Goal: Information Seeking & Learning: Check status

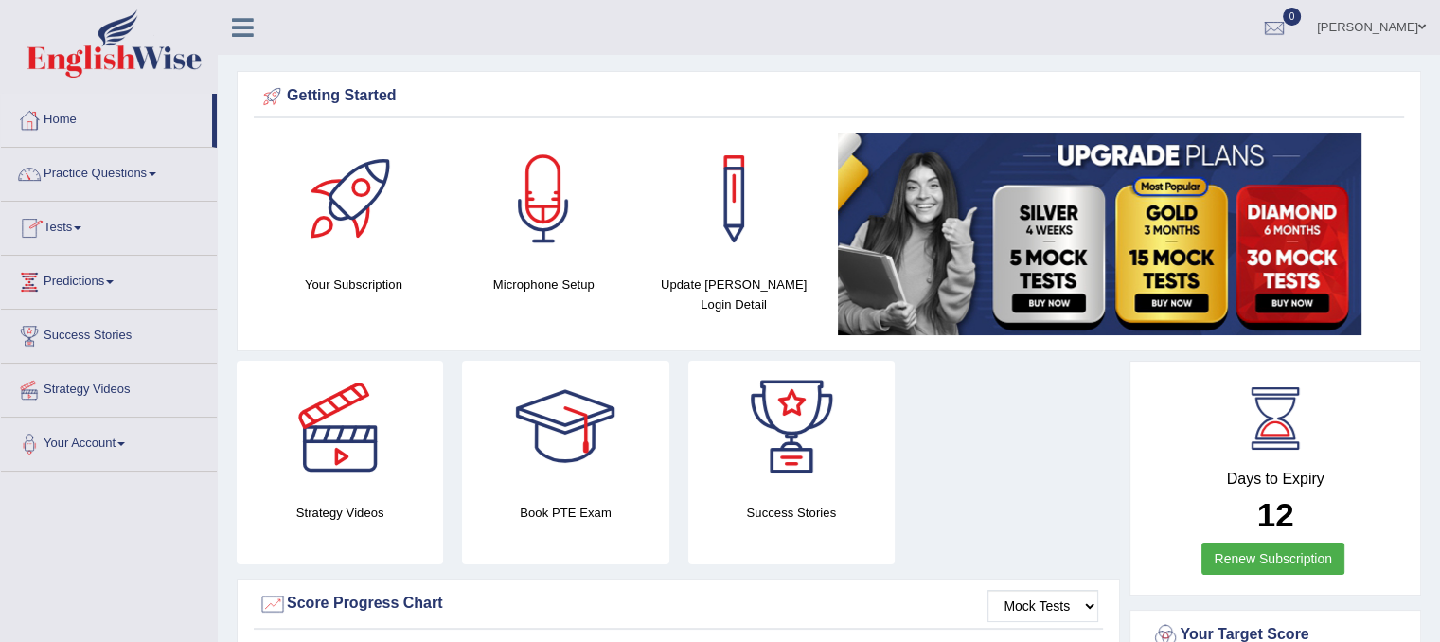
click at [99, 175] on link "Practice Questions" at bounding box center [109, 171] width 216 height 47
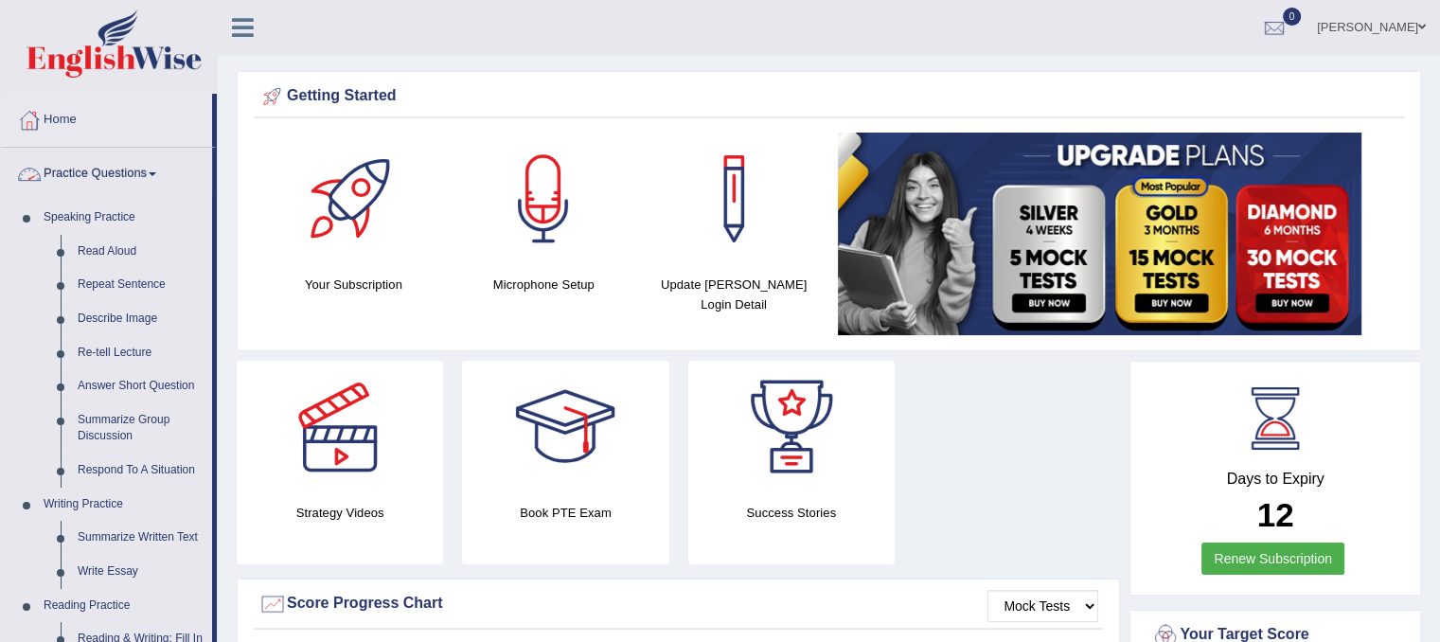
click at [93, 170] on link "Practice Questions" at bounding box center [106, 171] width 211 height 47
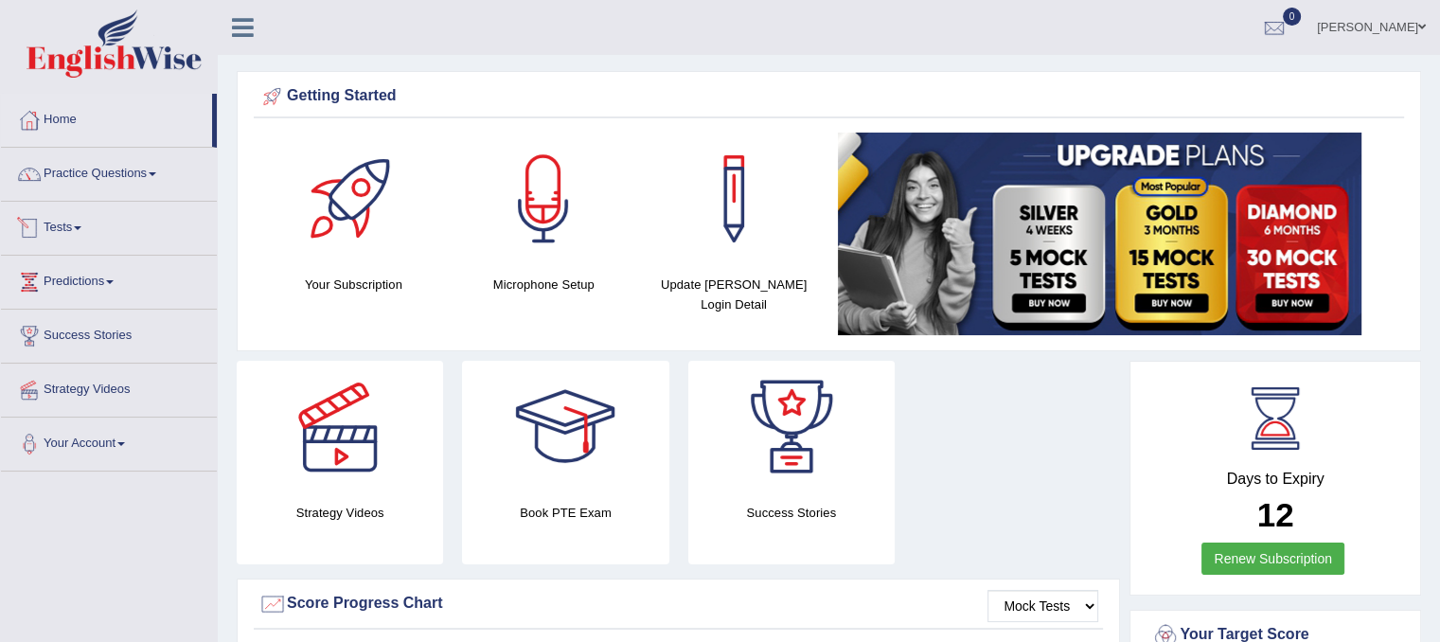
click at [88, 177] on link "Practice Questions" at bounding box center [109, 171] width 216 height 47
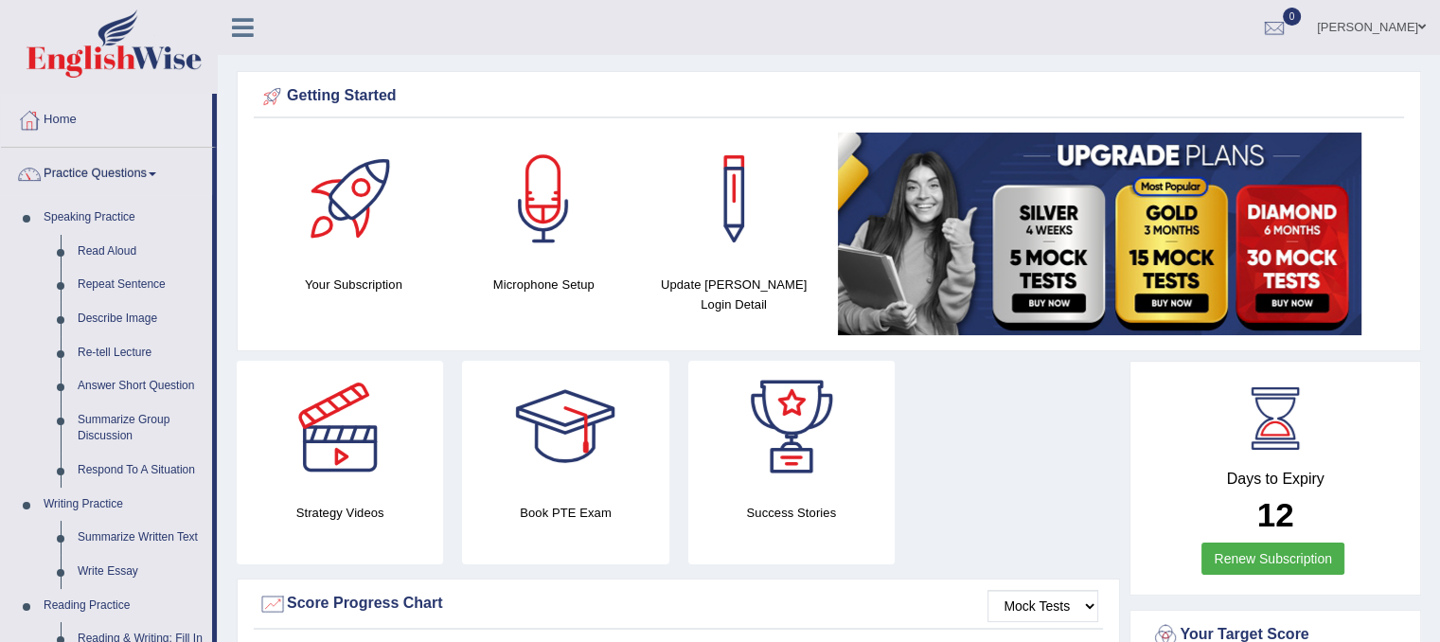
click at [96, 177] on link "Practice Questions" at bounding box center [106, 171] width 211 height 47
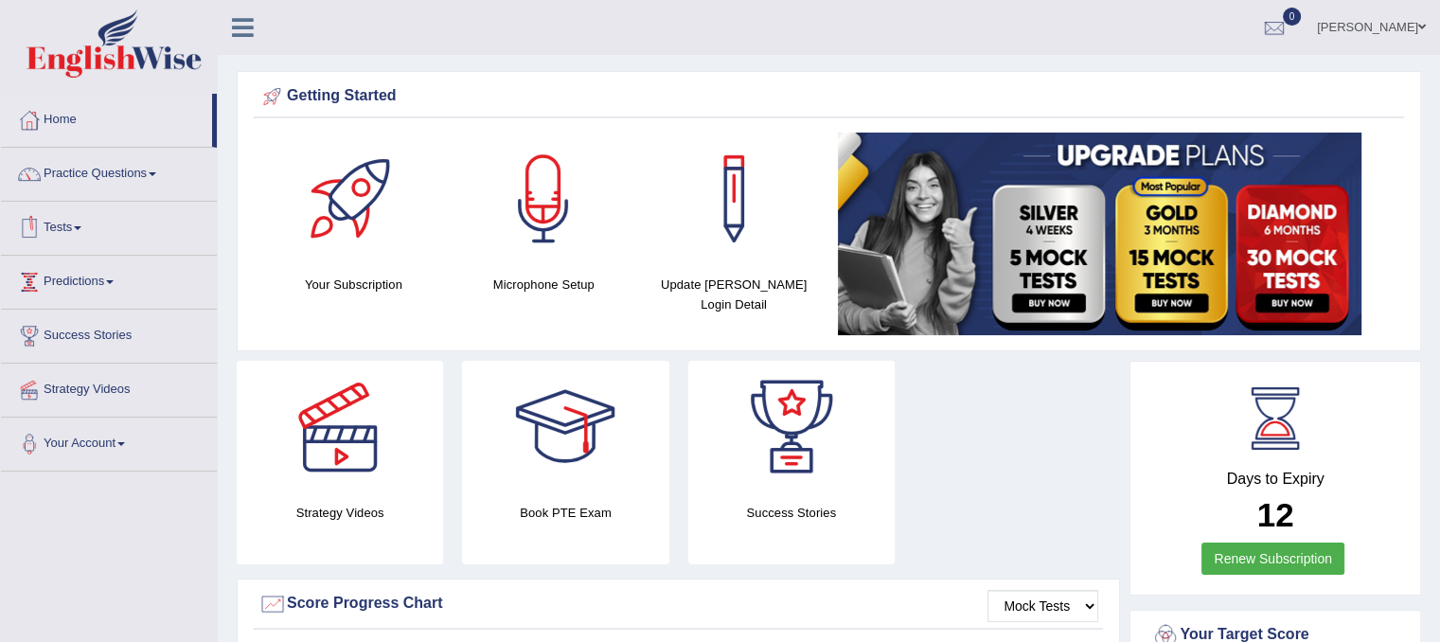
click at [70, 225] on link "Tests" at bounding box center [109, 225] width 216 height 47
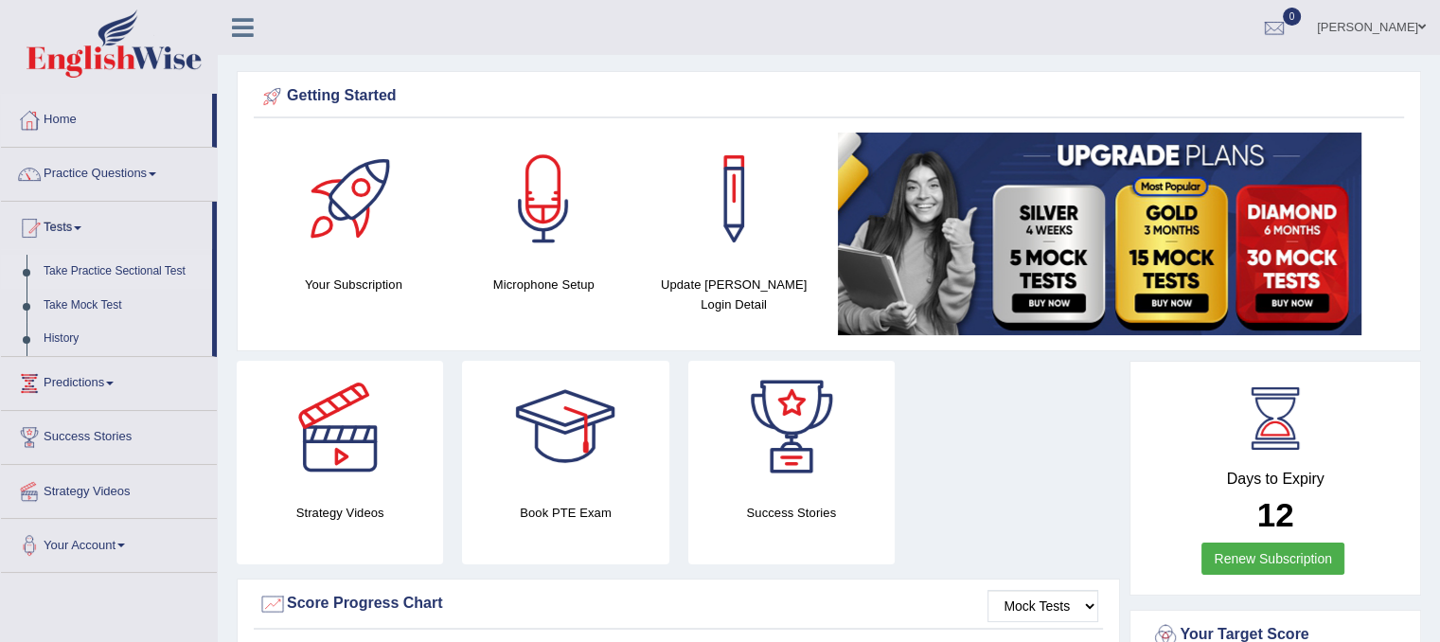
click at [95, 274] on link "Take Practice Sectional Test" at bounding box center [123, 272] width 177 height 34
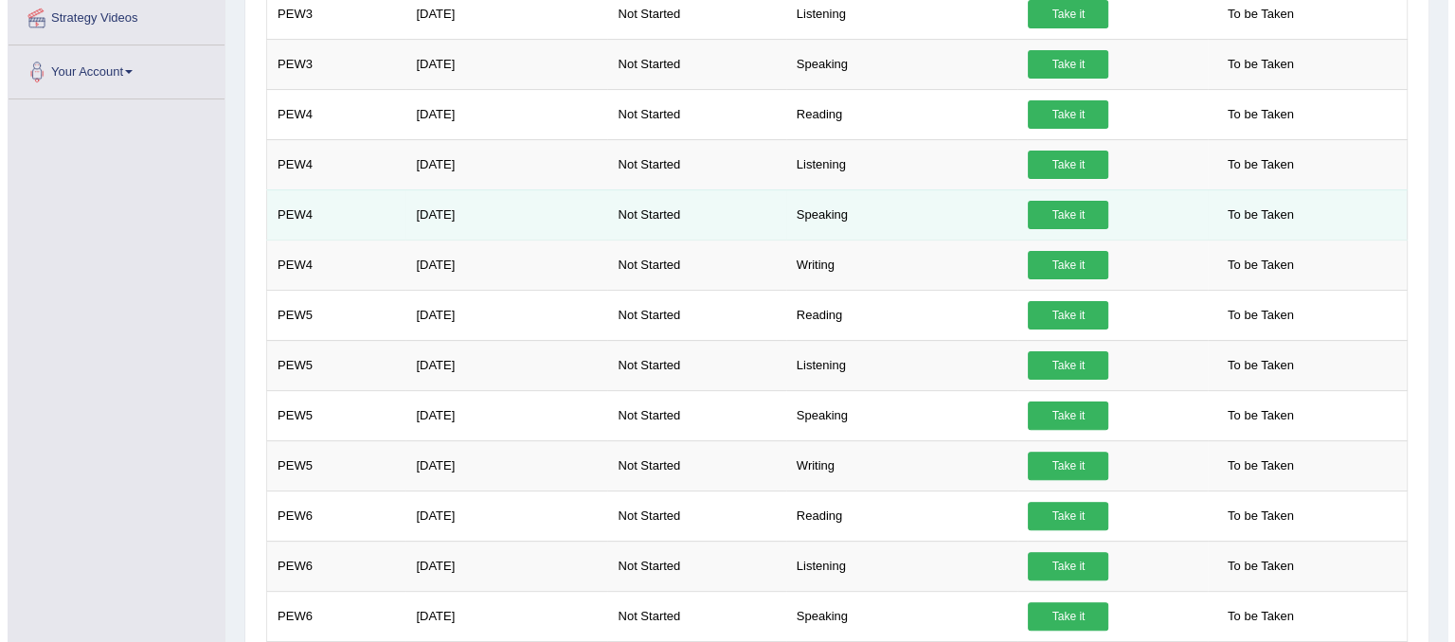
scroll to position [531, 0]
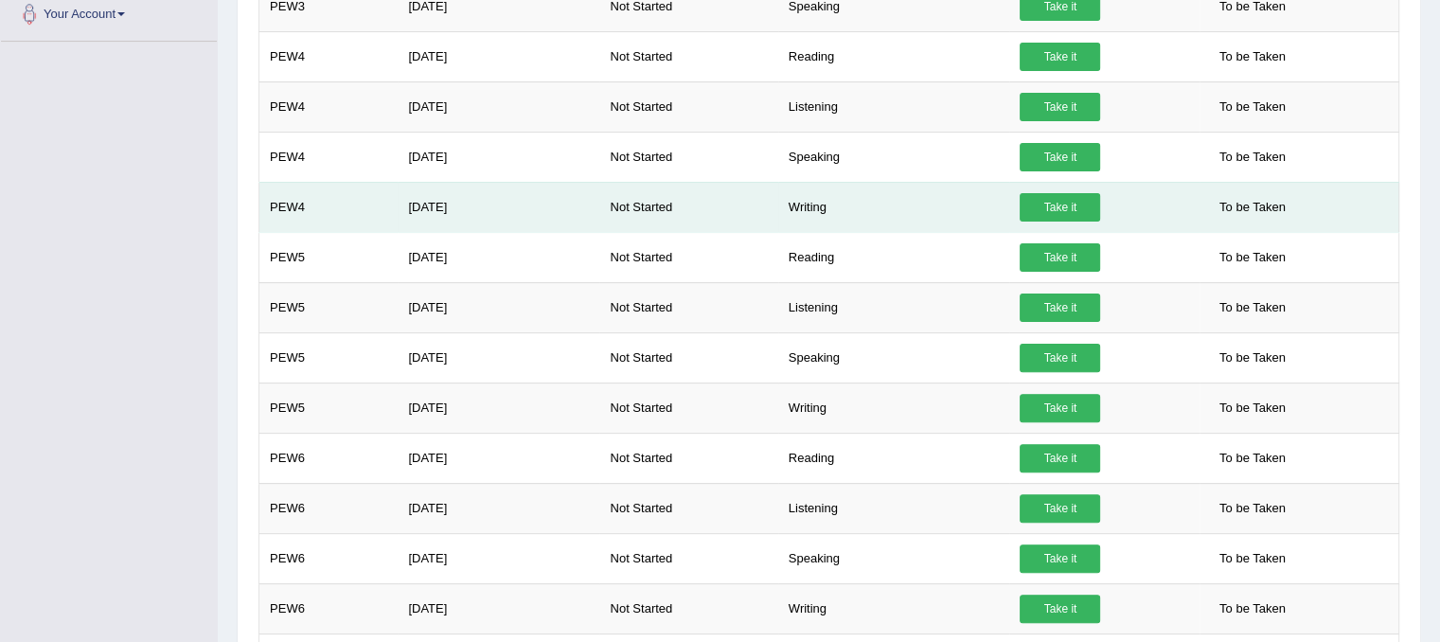
click at [1075, 206] on link "Take it" at bounding box center [1060, 207] width 80 height 28
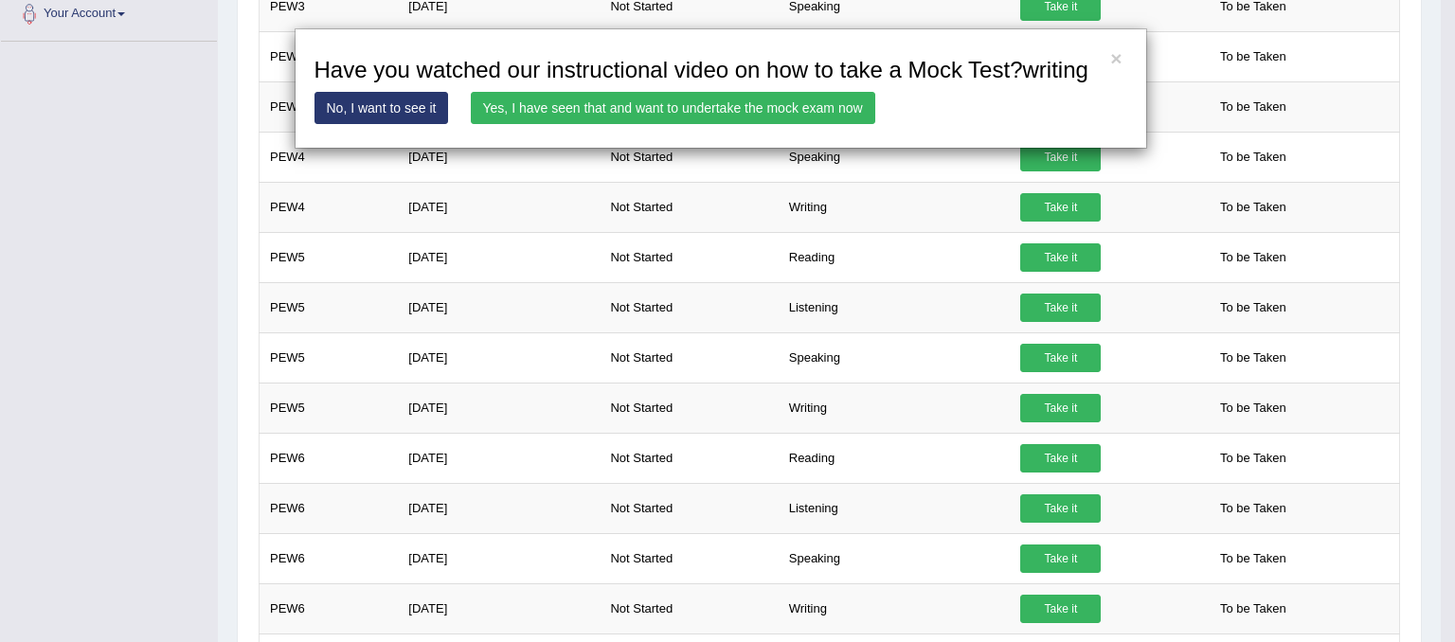
click at [796, 113] on link "Yes, I have seen that and want to undertake the mock exam now" at bounding box center [673, 108] width 404 height 32
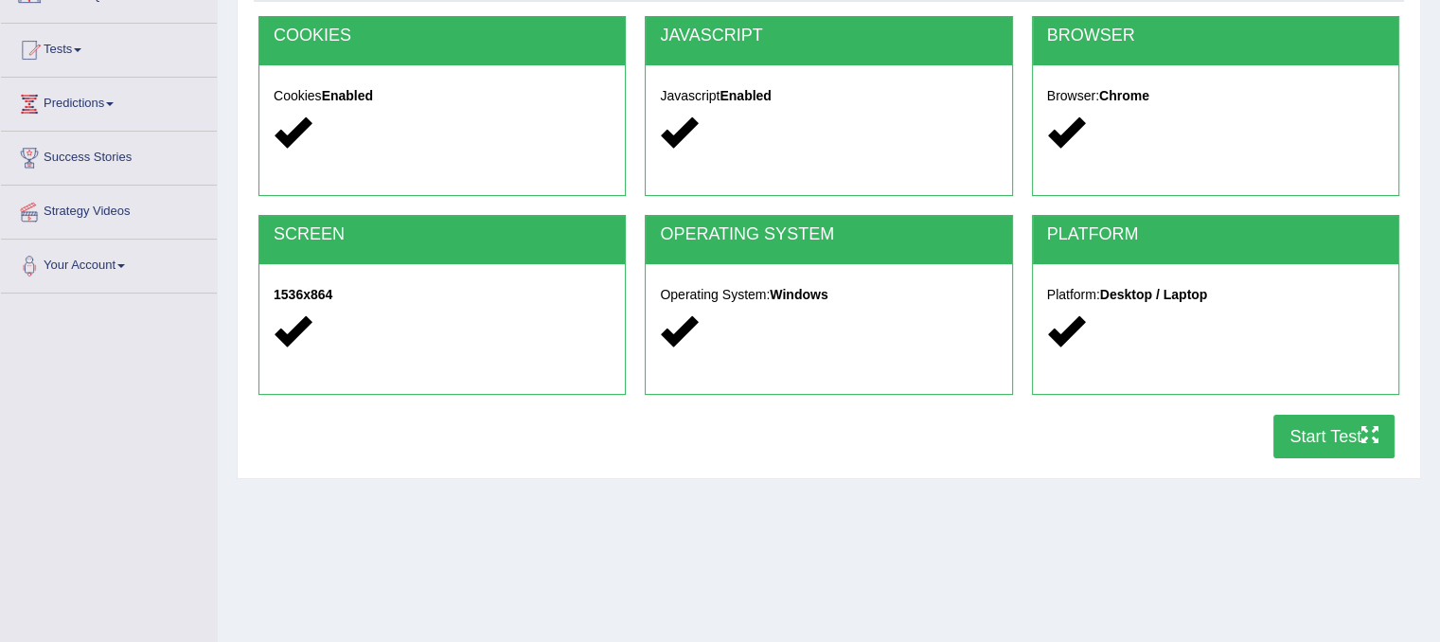
scroll to position [189, 0]
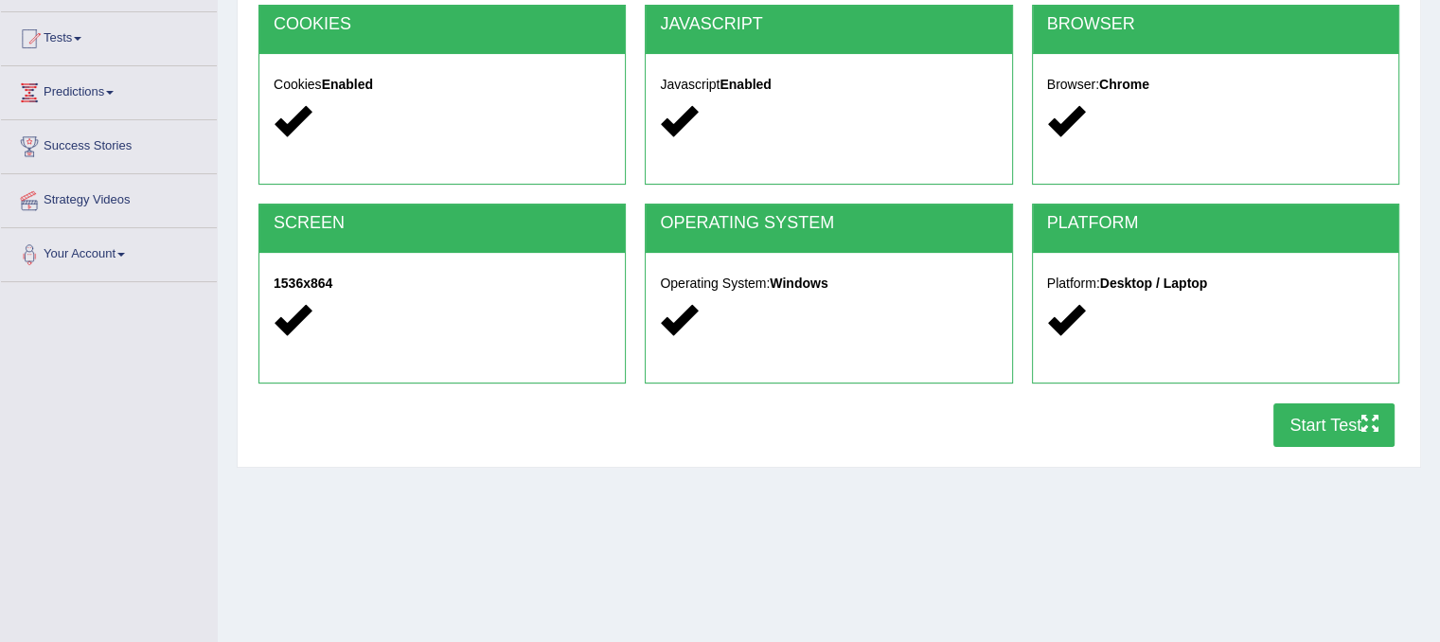
click at [1350, 423] on button "Start Test" at bounding box center [1334, 425] width 121 height 44
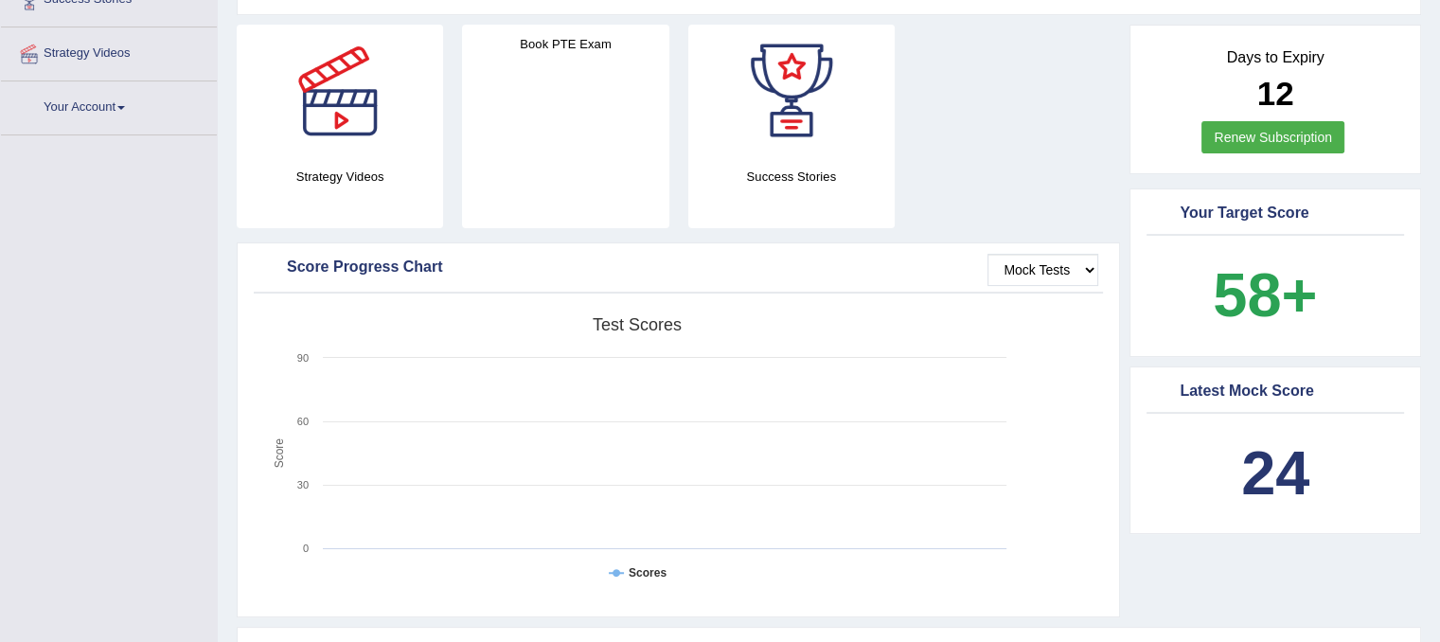
scroll to position [445, 0]
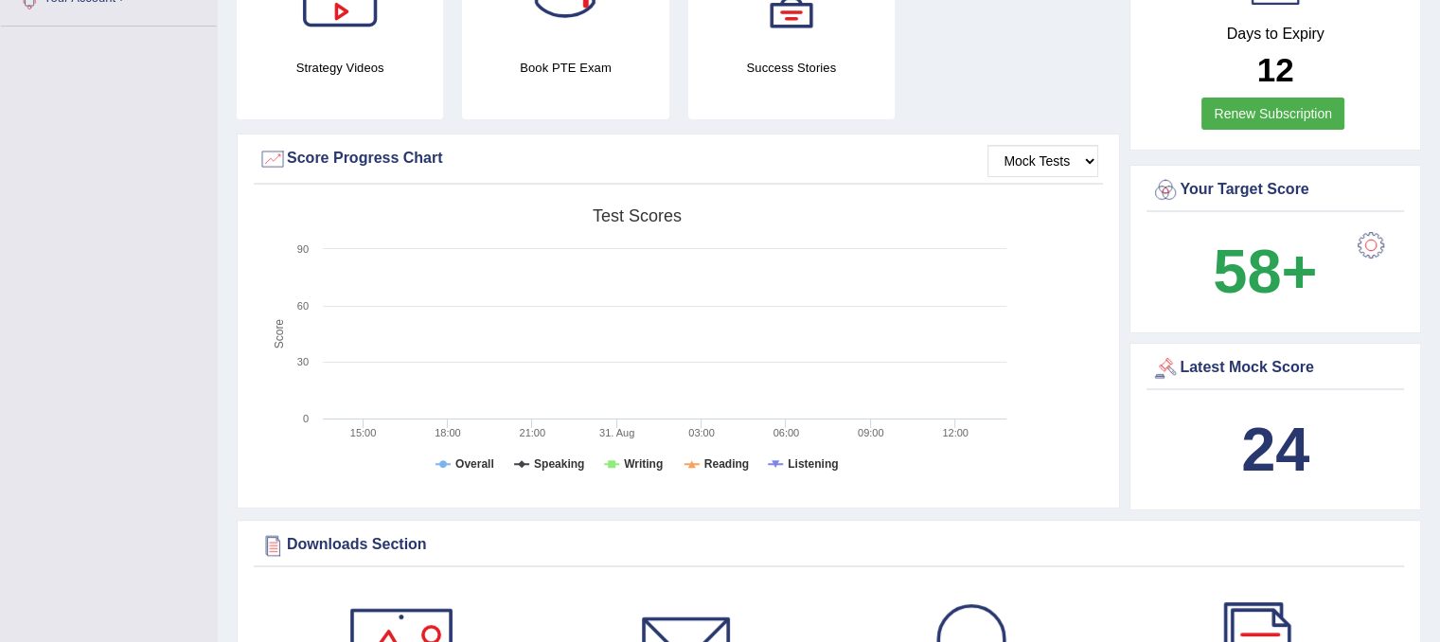
click at [1254, 463] on b "24" at bounding box center [1276, 449] width 68 height 69
click at [1276, 456] on b "24" at bounding box center [1276, 449] width 68 height 69
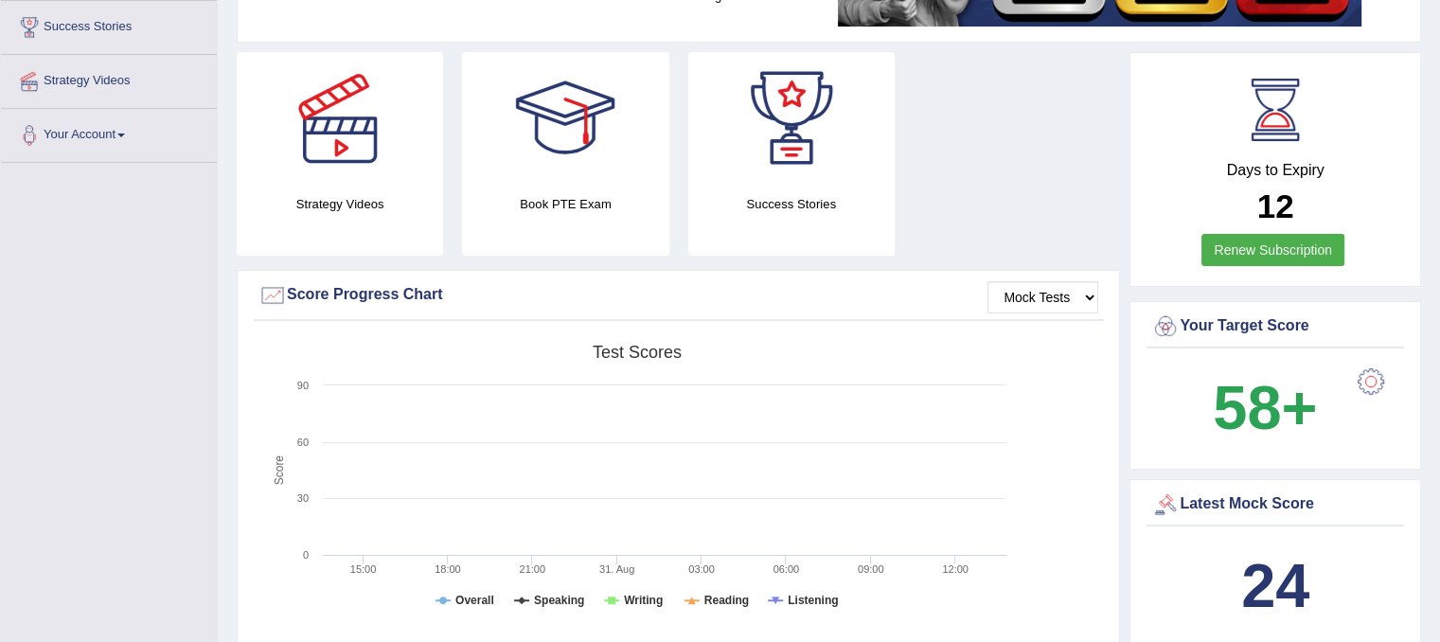
scroll to position [0, 0]
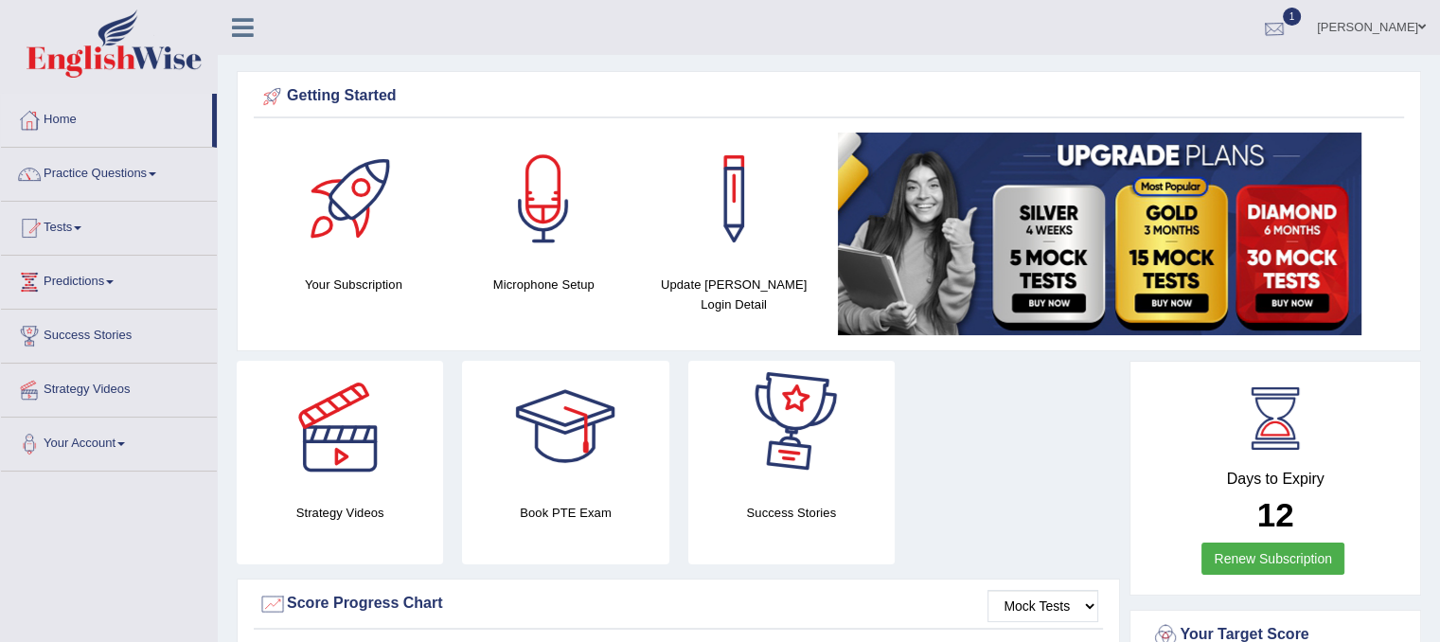
click at [1261, 31] on div at bounding box center [1275, 28] width 28 height 28
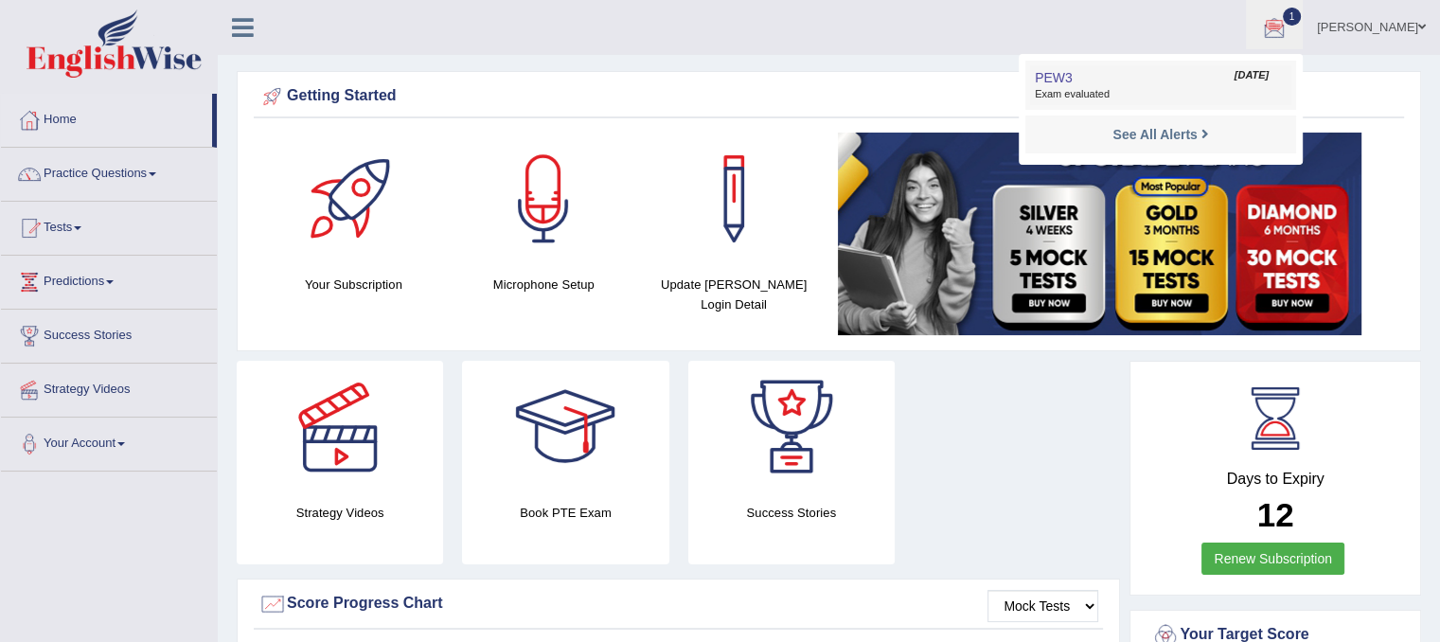
click at [1136, 77] on link "PEW3 Aug 31, 2025 Exam evaluated" at bounding box center [1160, 85] width 261 height 40
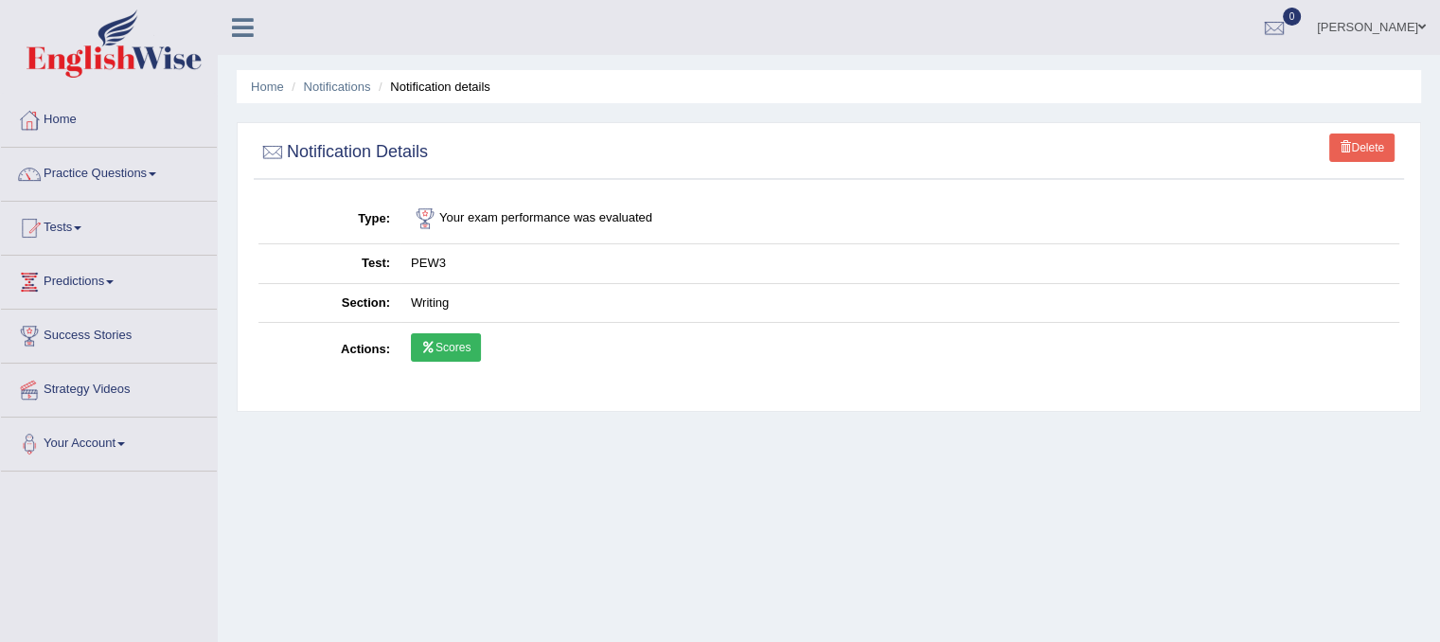
click at [443, 342] on link "Scores" at bounding box center [446, 347] width 70 height 28
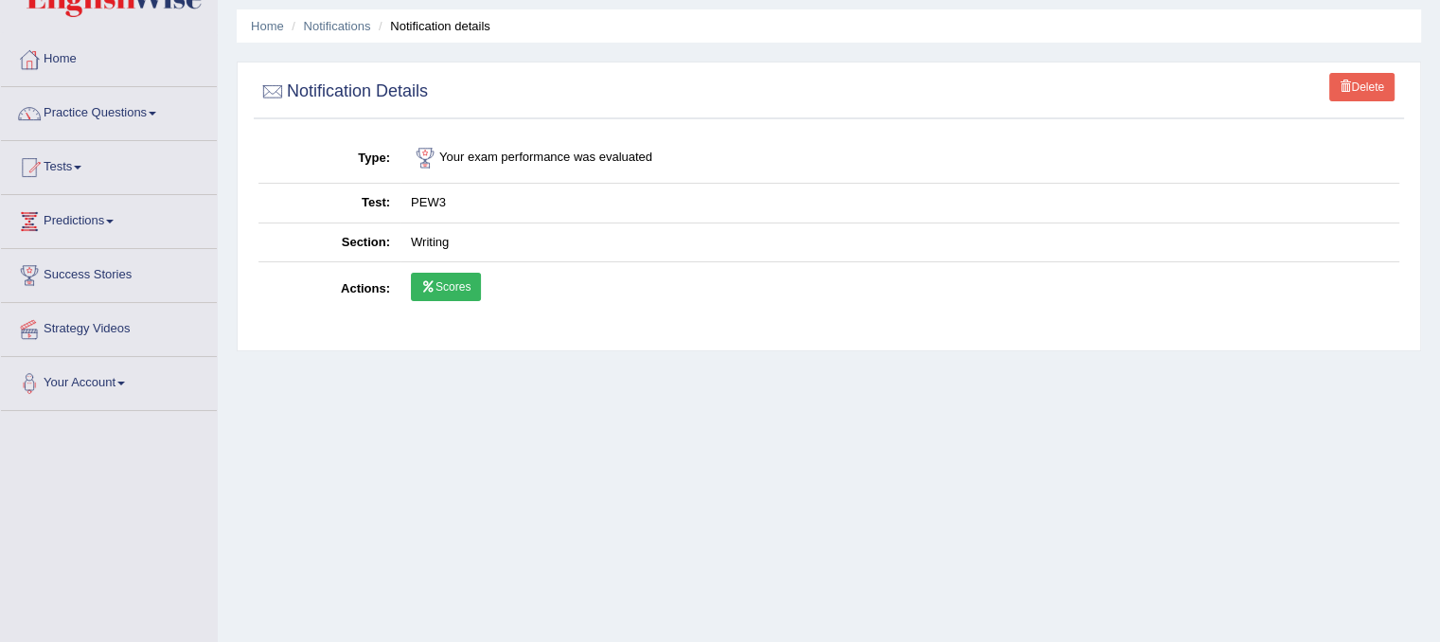
scroll to position [189, 0]
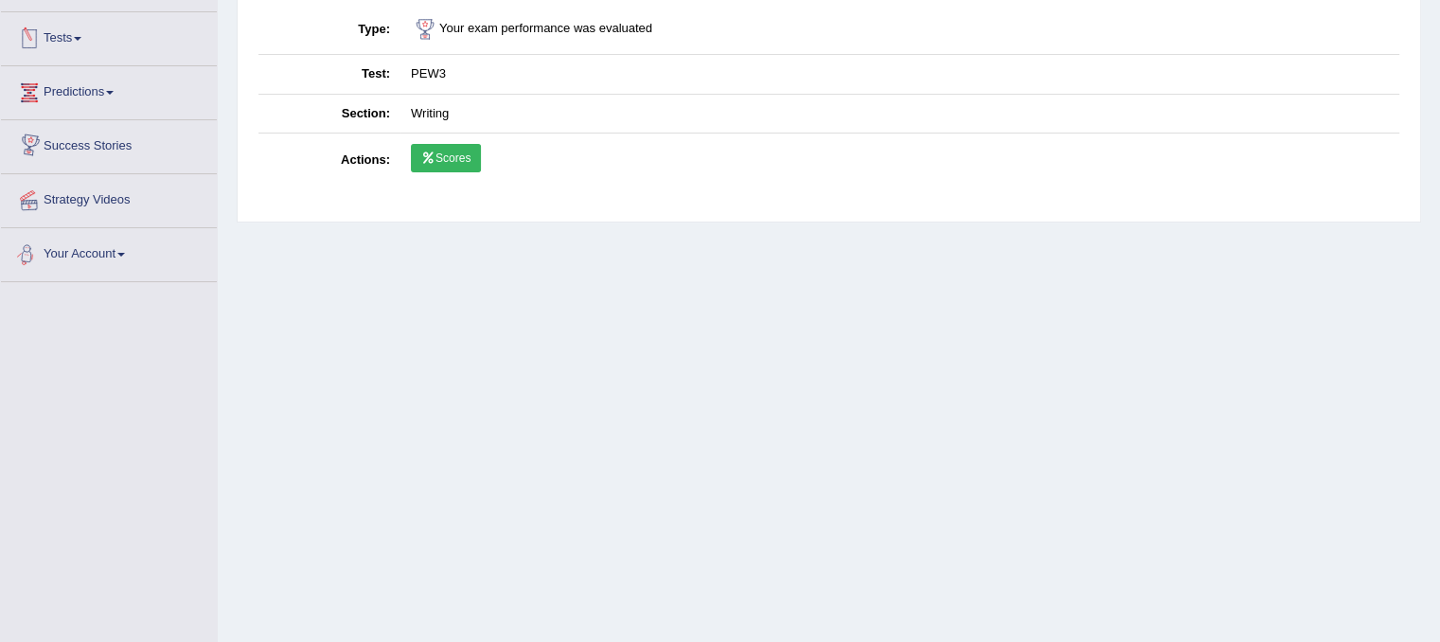
click at [95, 248] on link "Your Account" at bounding box center [109, 251] width 216 height 47
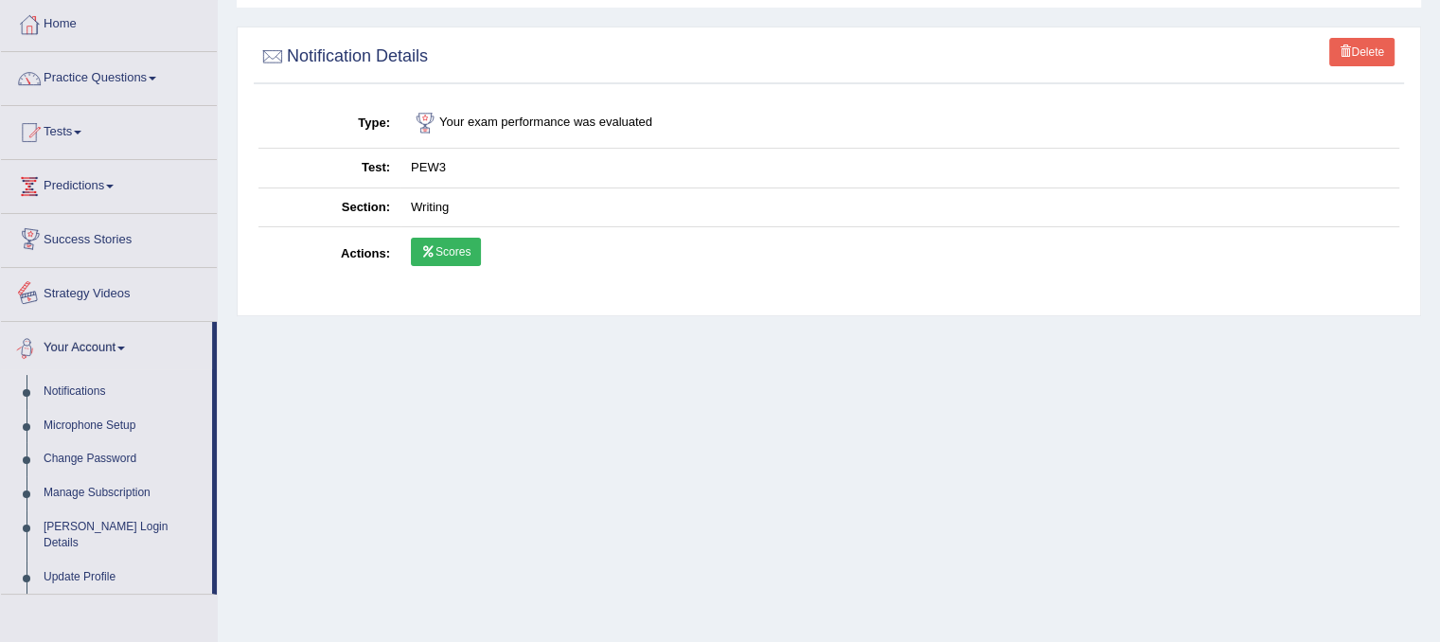
scroll to position [0, 0]
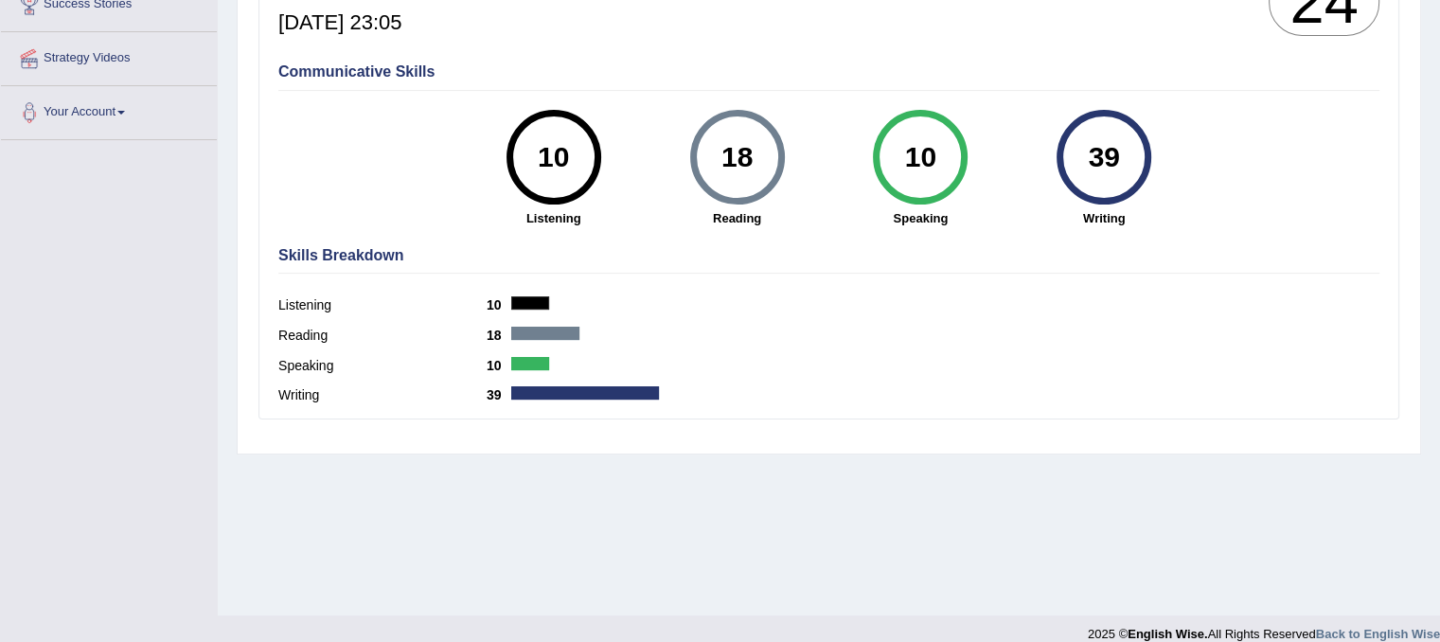
scroll to position [352, 0]
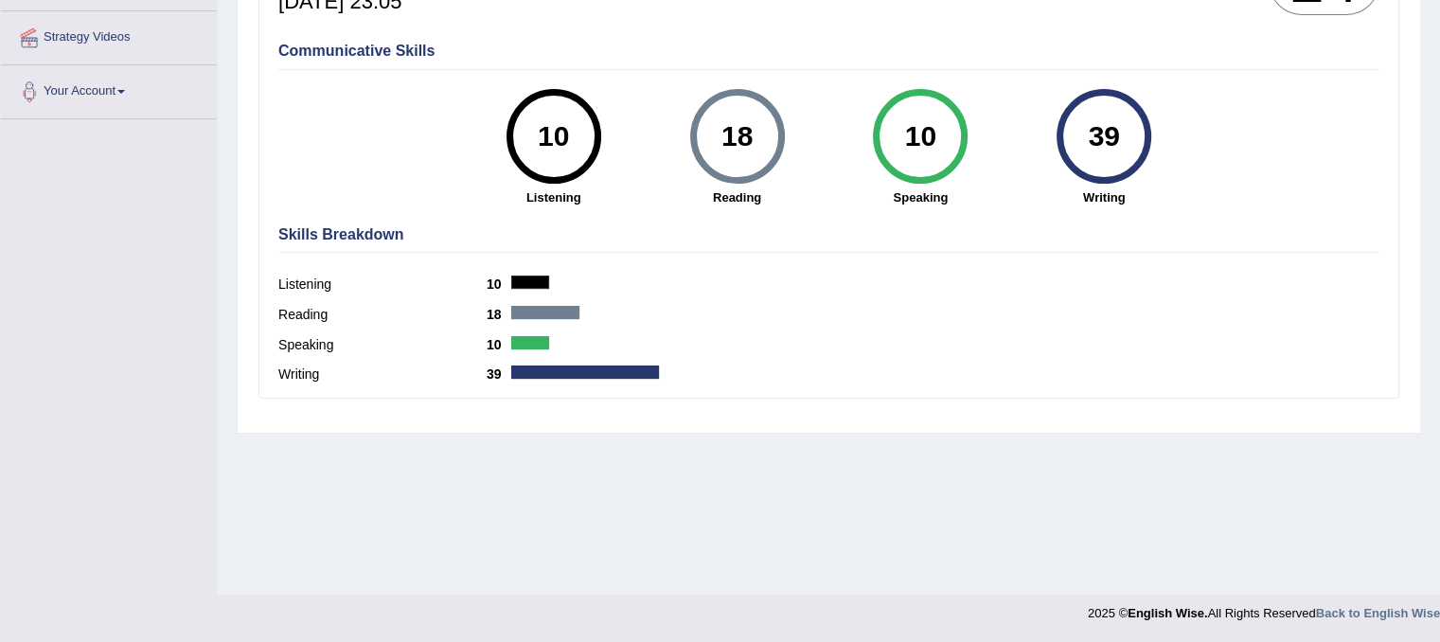
click at [532, 369] on div at bounding box center [585, 372] width 148 height 13
click at [1095, 149] on div "39" at bounding box center [1104, 137] width 69 height 80
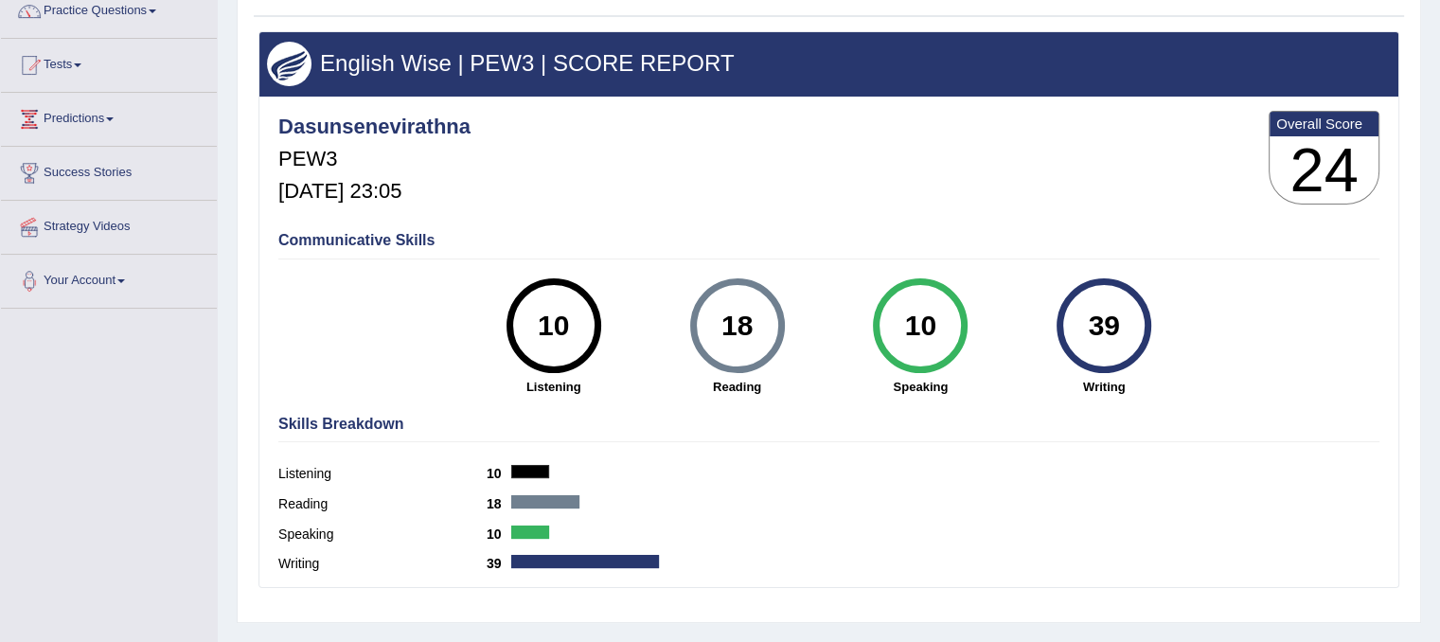
click at [903, 309] on div "10" at bounding box center [920, 326] width 69 height 80
click at [340, 245] on h4 "Communicative Skills" at bounding box center [828, 240] width 1101 height 17
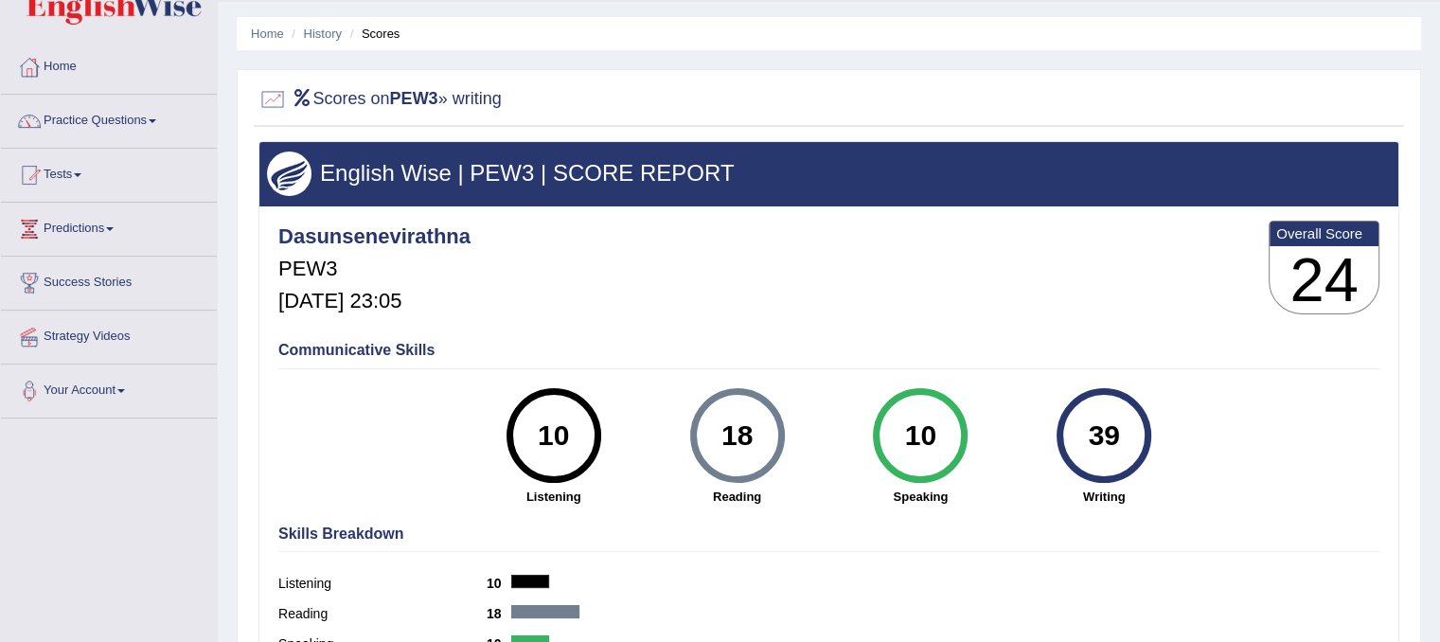
scroll to position [95, 0]
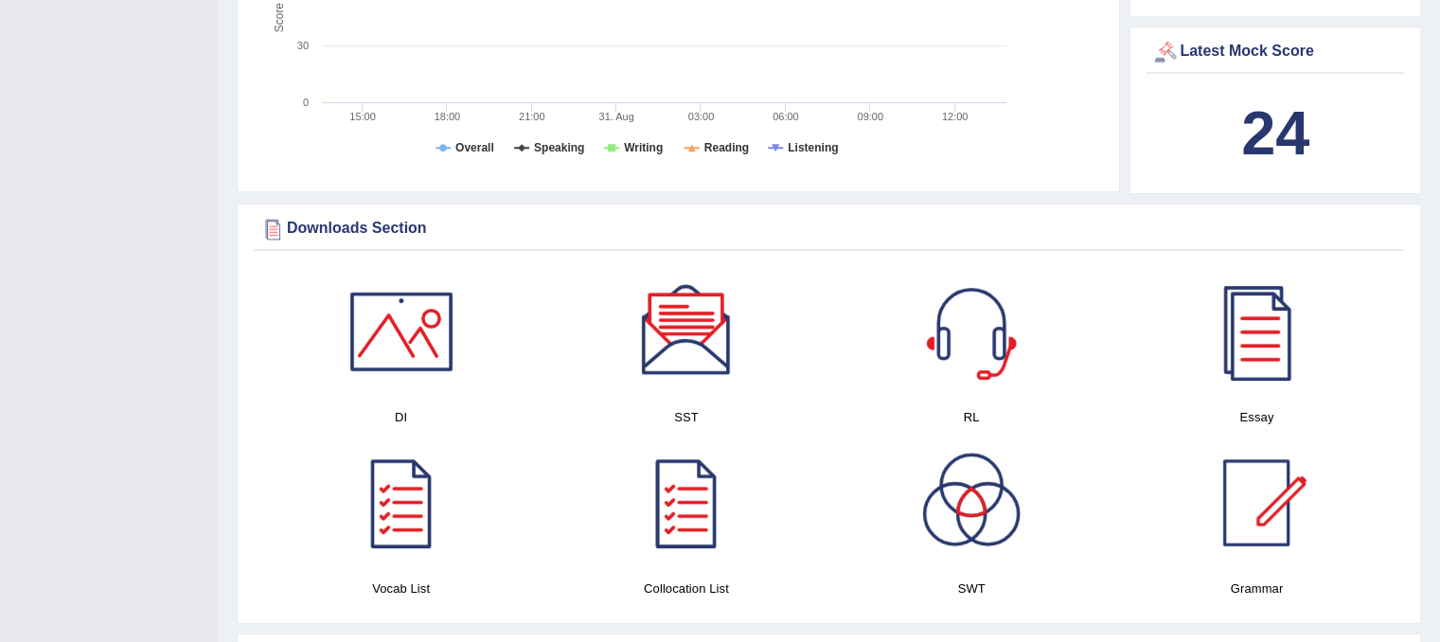
scroll to position [758, 0]
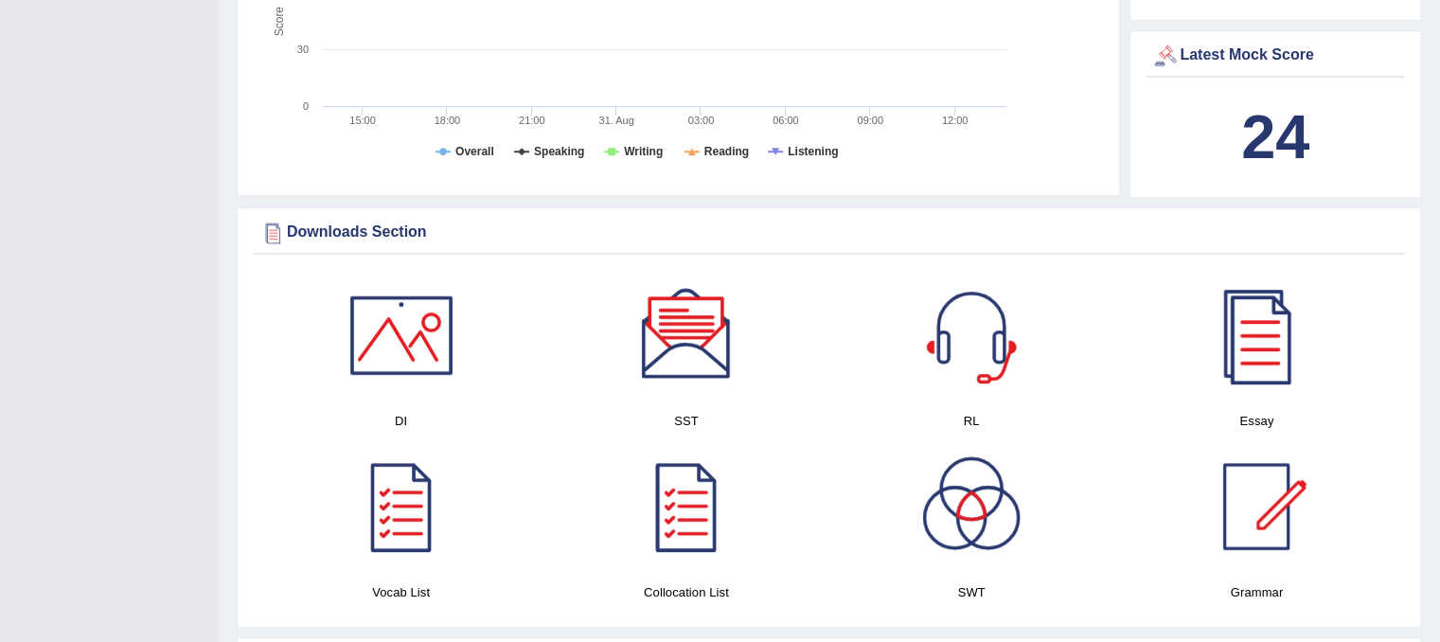
click at [1259, 334] on div at bounding box center [1256, 335] width 133 height 133
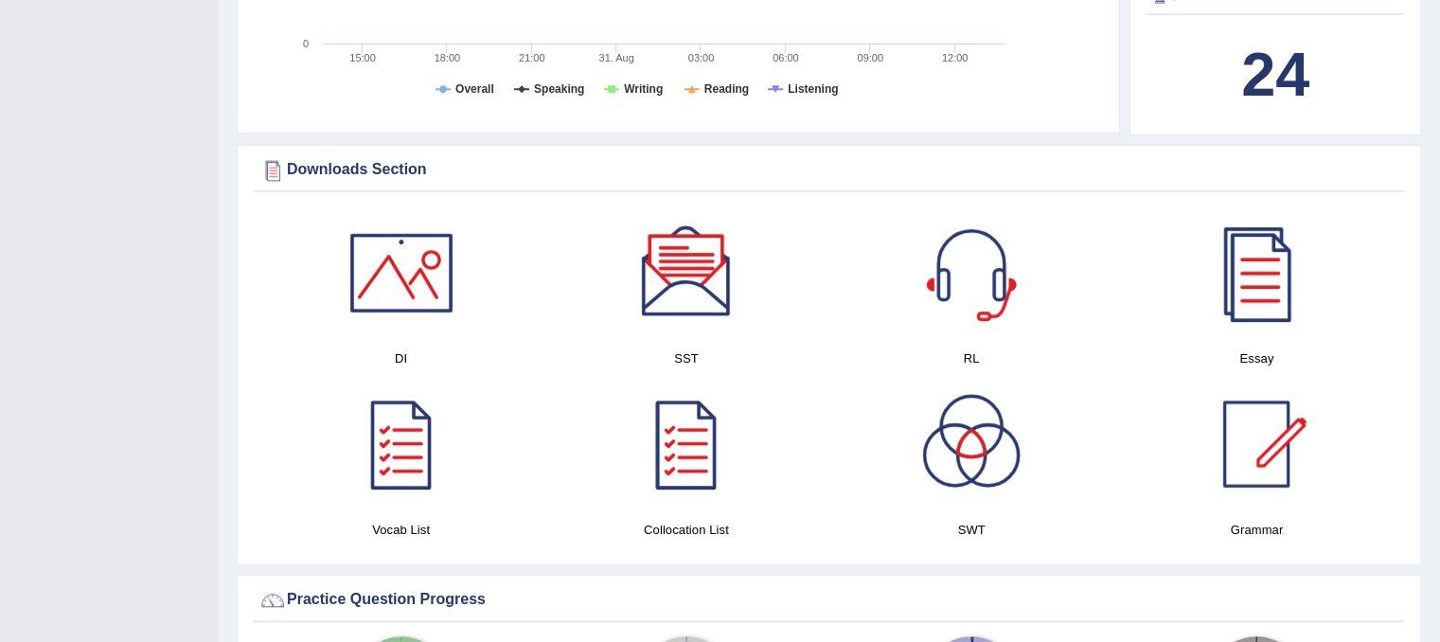
scroll to position [852, 0]
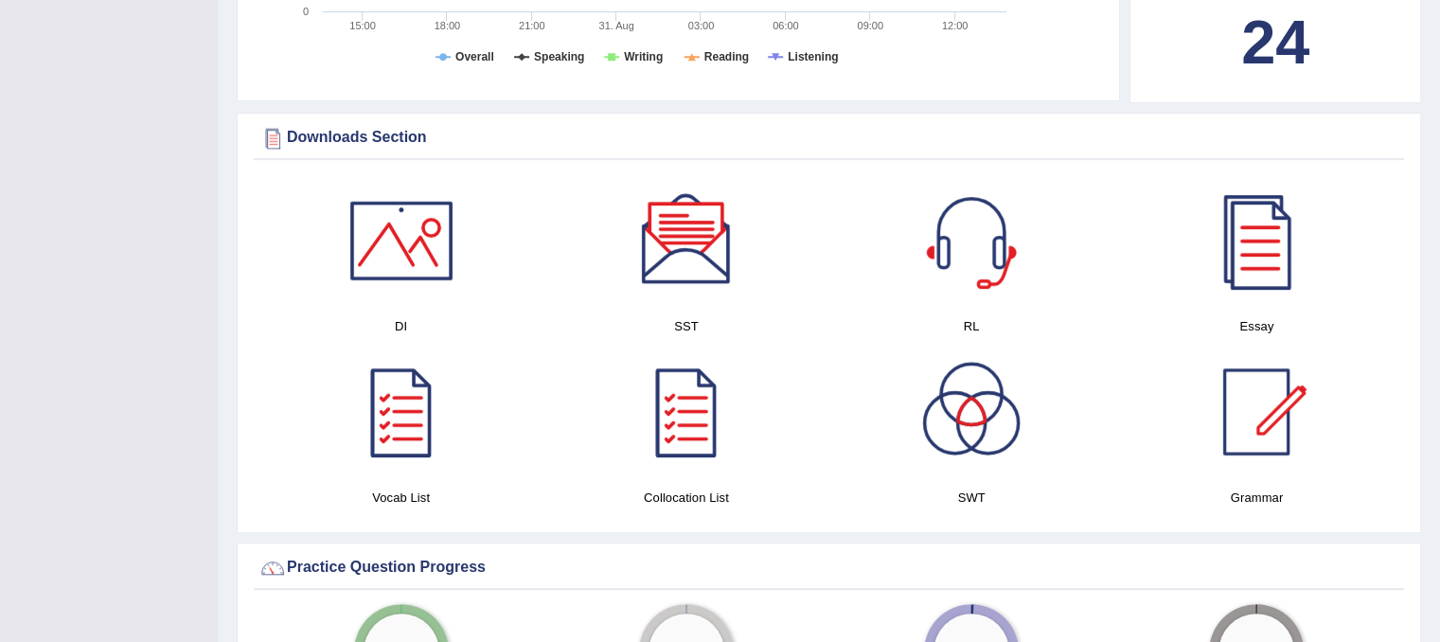
click at [978, 416] on div at bounding box center [971, 412] width 133 height 133
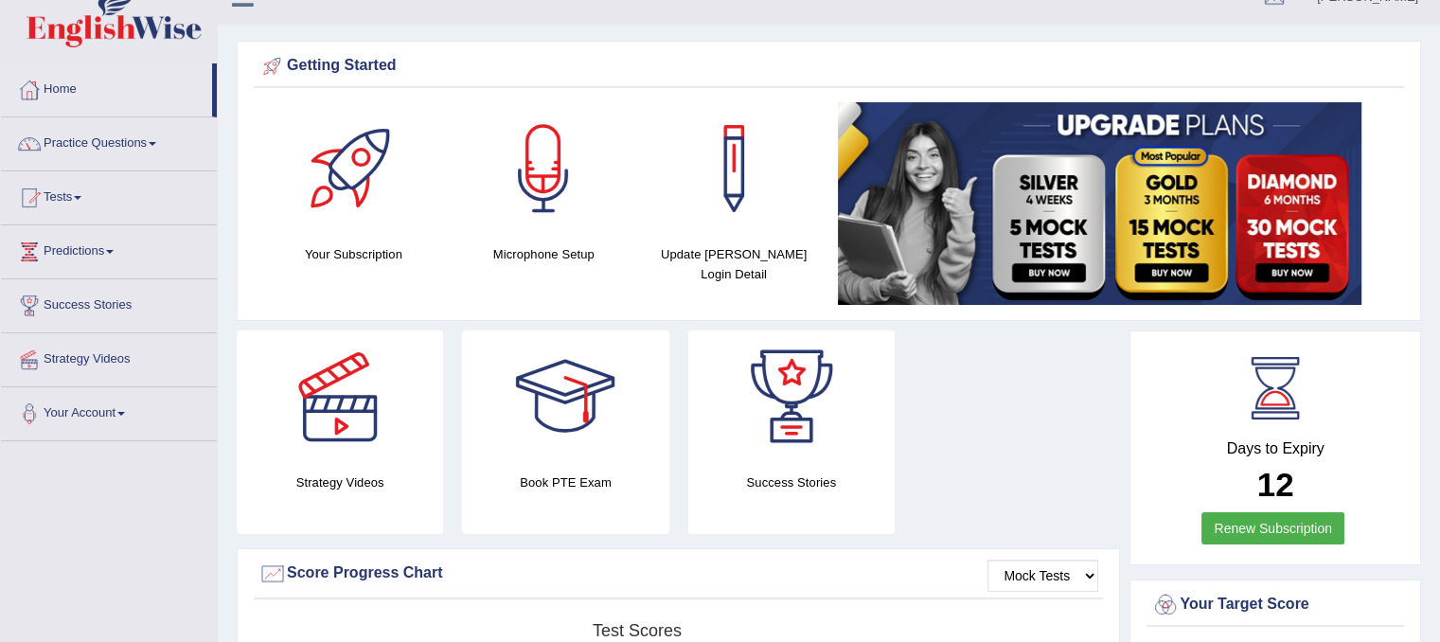
scroll to position [0, 0]
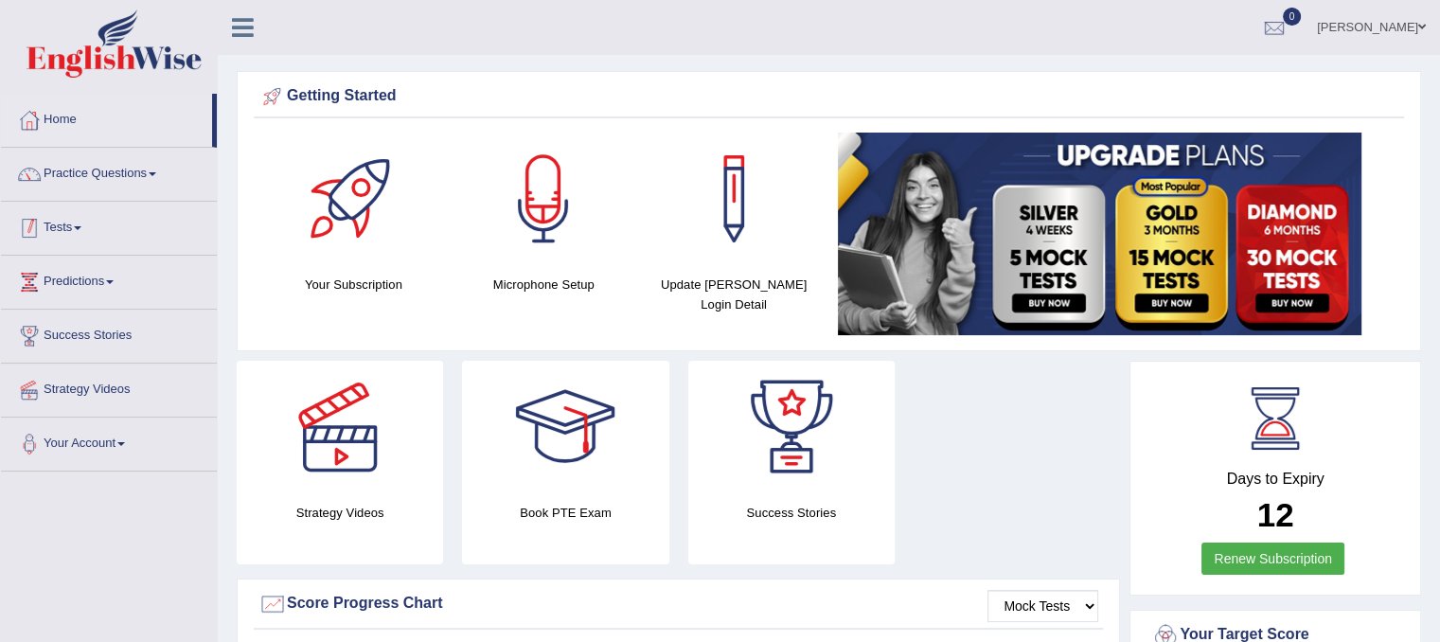
click at [75, 224] on link "Tests" at bounding box center [109, 225] width 216 height 47
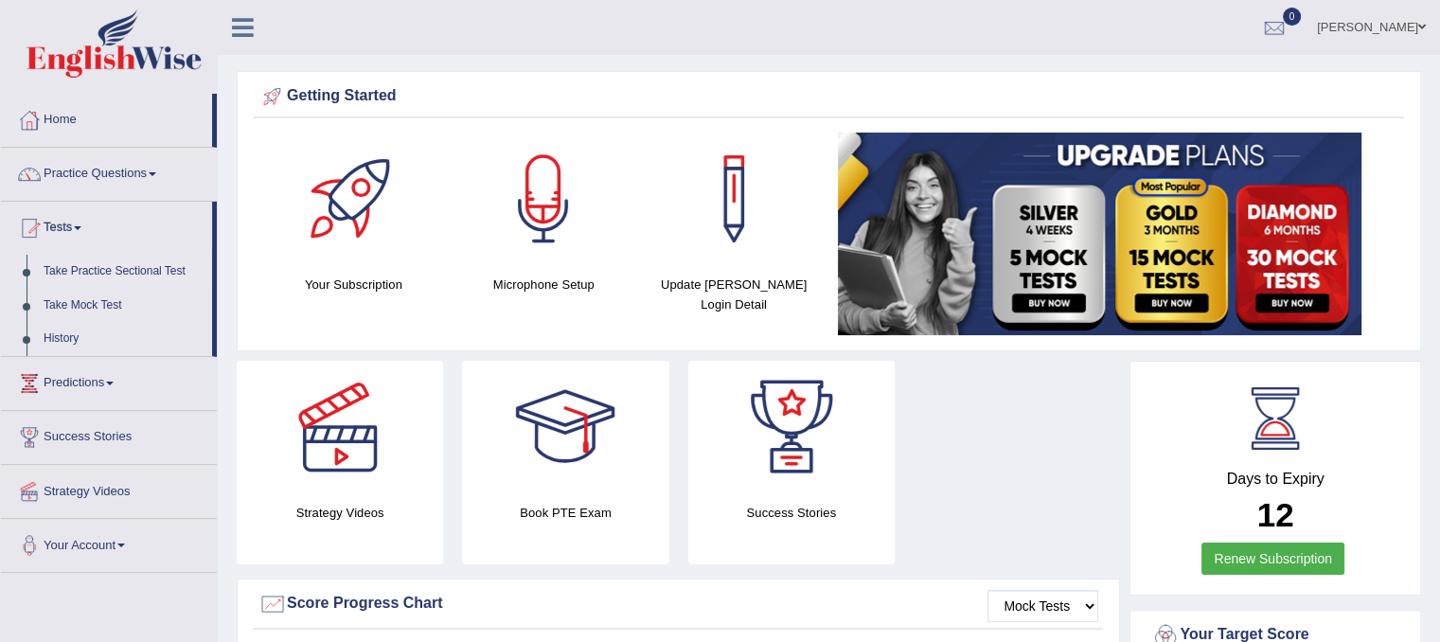
click at [87, 268] on link "Take Practice Sectional Test" at bounding box center [123, 272] width 177 height 34
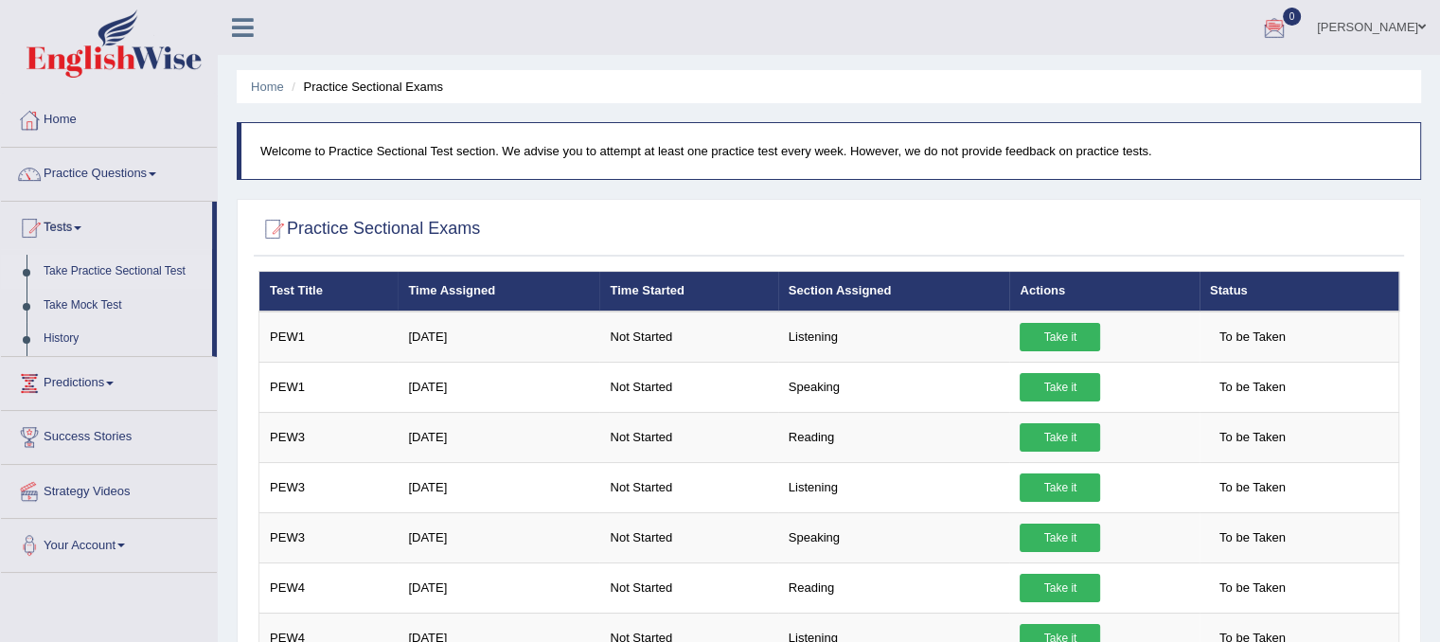
click at [1364, 22] on link "[PERSON_NAME]" at bounding box center [1371, 24] width 137 height 49
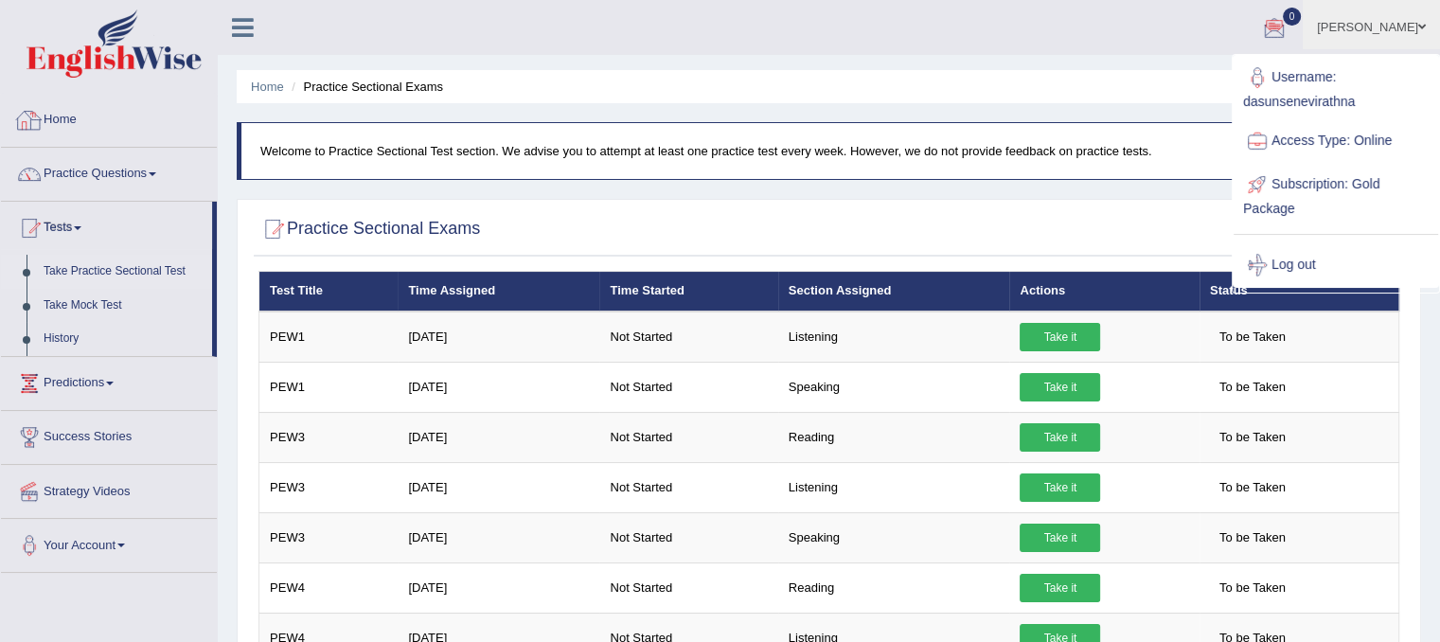
click at [57, 105] on link "Home" at bounding box center [109, 117] width 216 height 47
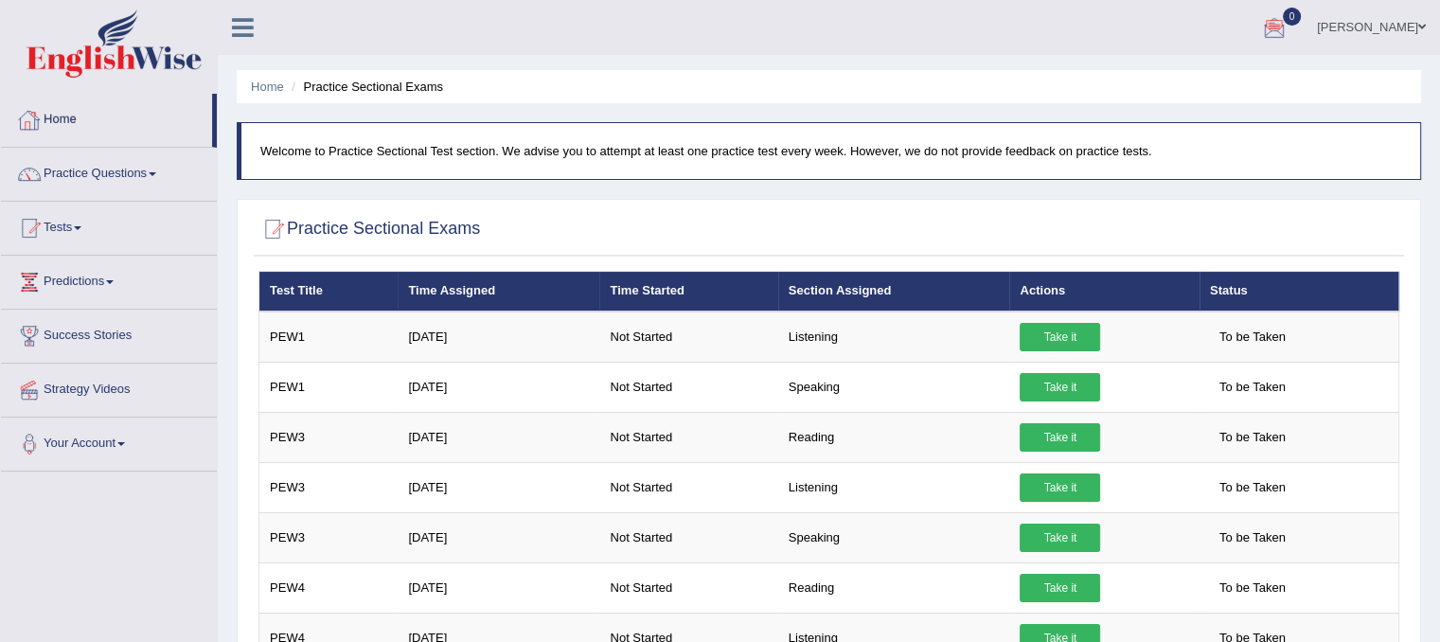
click at [59, 113] on link "Home" at bounding box center [106, 117] width 211 height 47
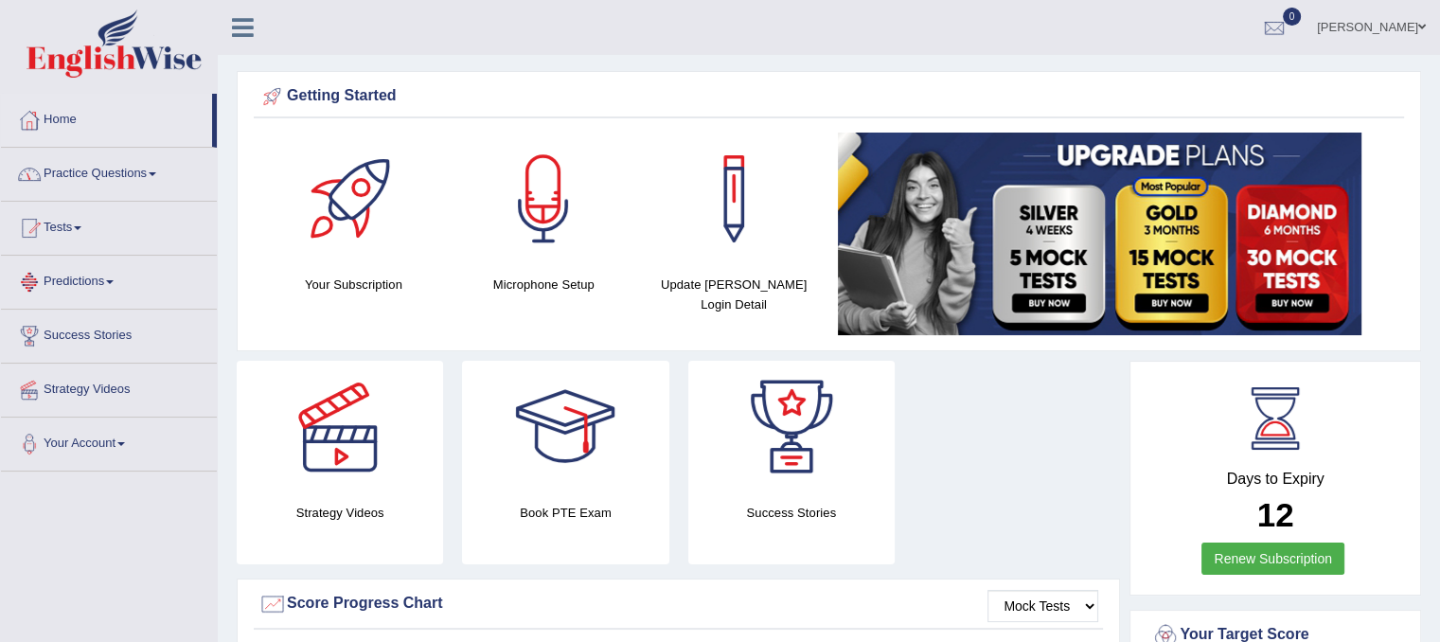
click at [106, 278] on link "Predictions" at bounding box center [109, 279] width 216 height 47
click at [106, 277] on link "Predictions" at bounding box center [106, 279] width 211 height 47
click at [99, 331] on link "Success Stories" at bounding box center [109, 333] width 216 height 47
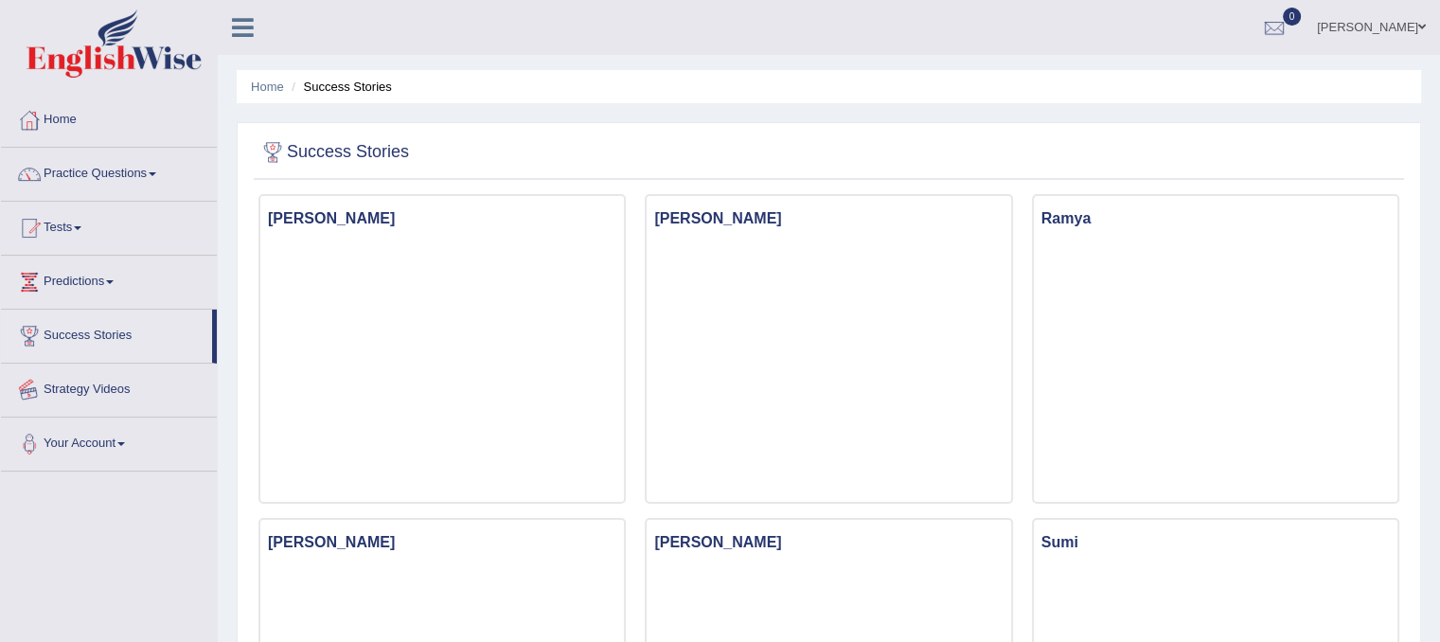
click at [80, 390] on link "Strategy Videos" at bounding box center [109, 387] width 216 height 47
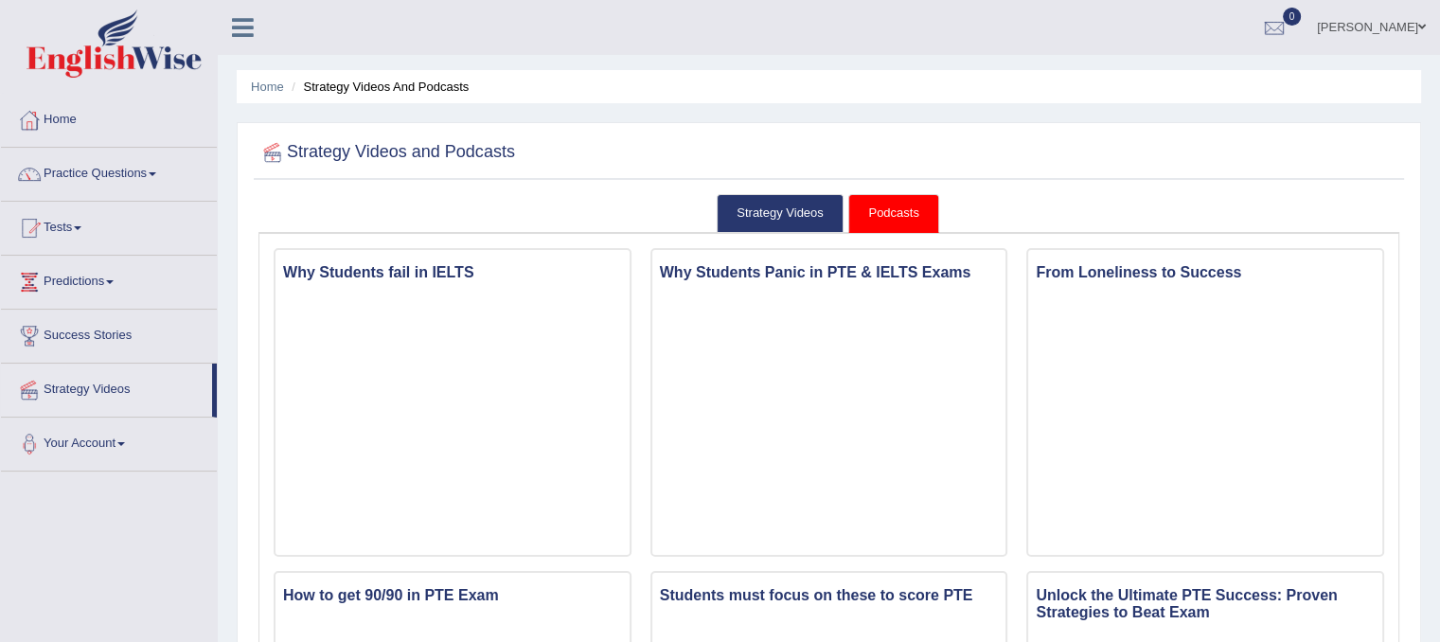
click at [94, 440] on link "Your Account" at bounding box center [109, 441] width 216 height 47
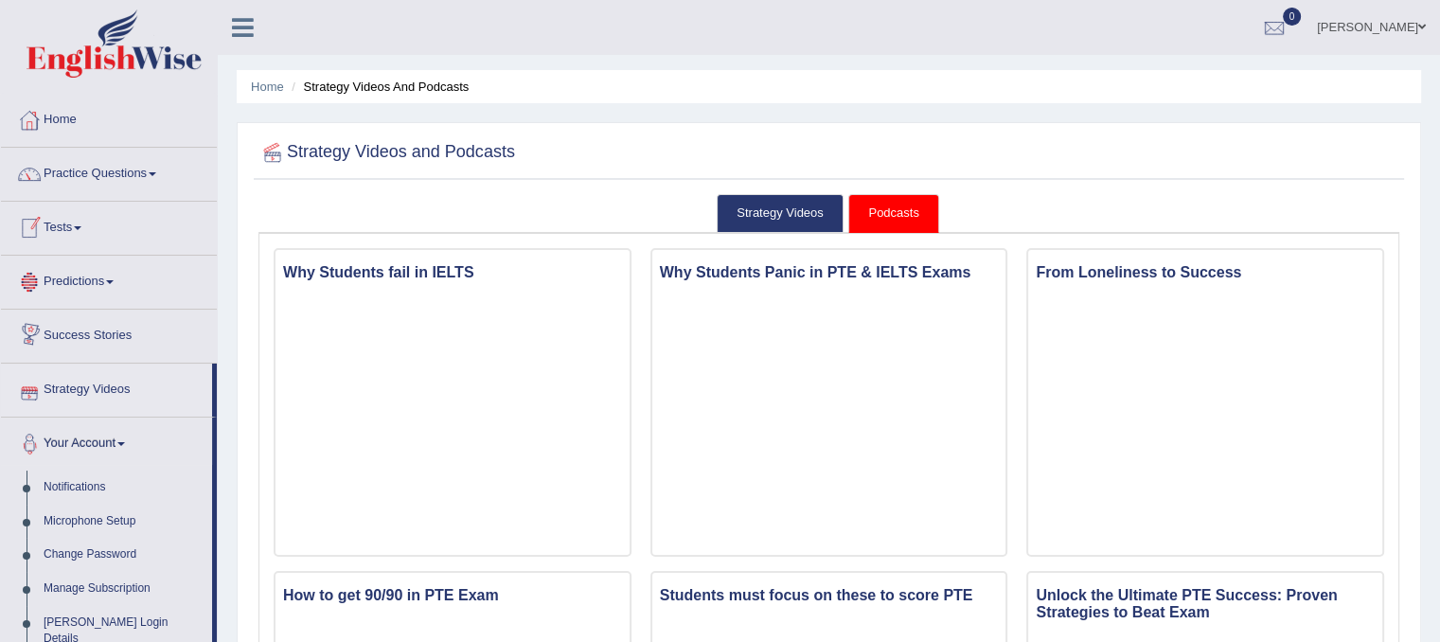
click at [76, 228] on link "Tests" at bounding box center [109, 225] width 216 height 47
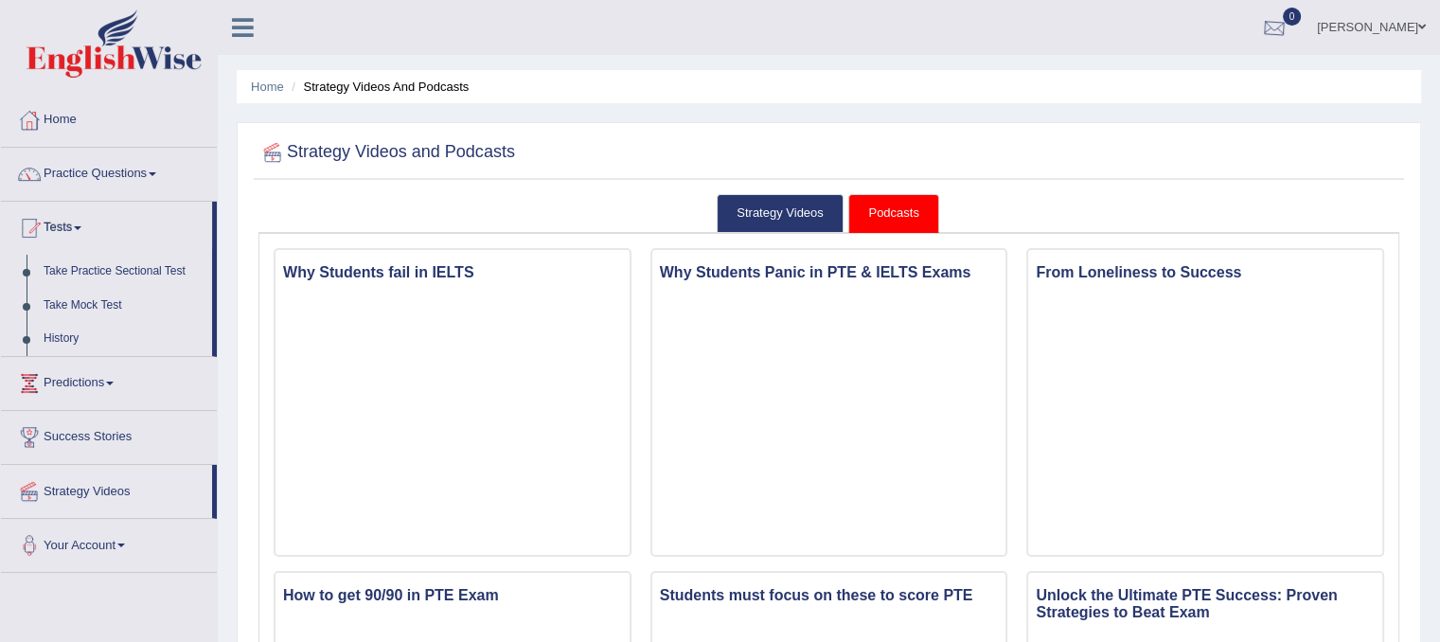
click at [1246, 15] on link "0" at bounding box center [1274, 24] width 57 height 49
click at [1155, 90] on li "See All Alerts" at bounding box center [1161, 80] width 271 height 39
click at [814, 209] on link "Strategy Videos" at bounding box center [780, 213] width 127 height 39
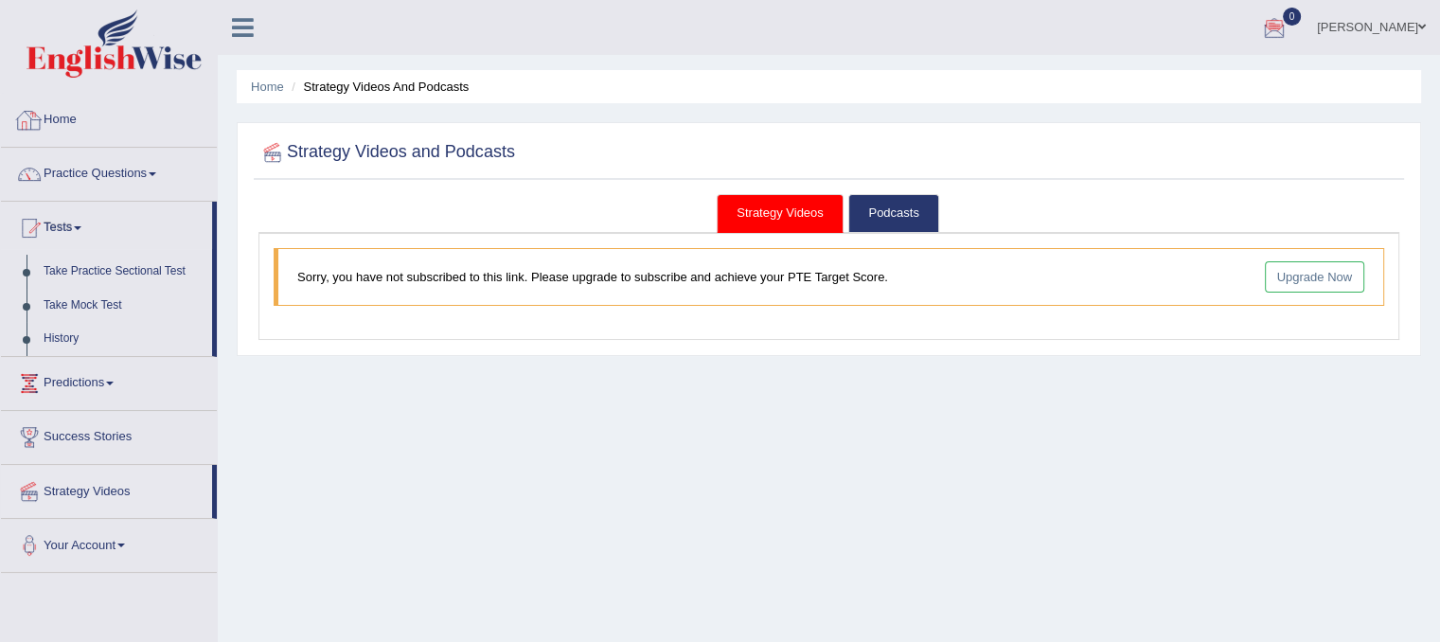
click at [67, 118] on link "Home" at bounding box center [109, 117] width 216 height 47
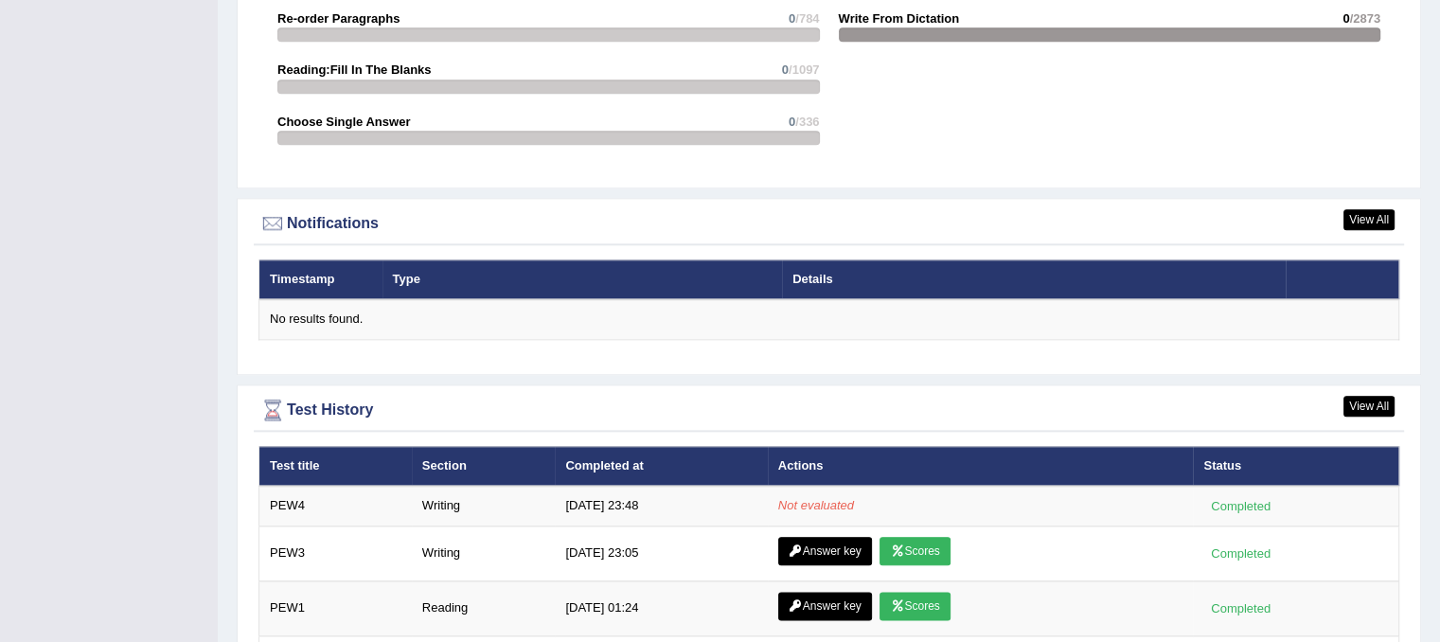
scroll to position [2253, 0]
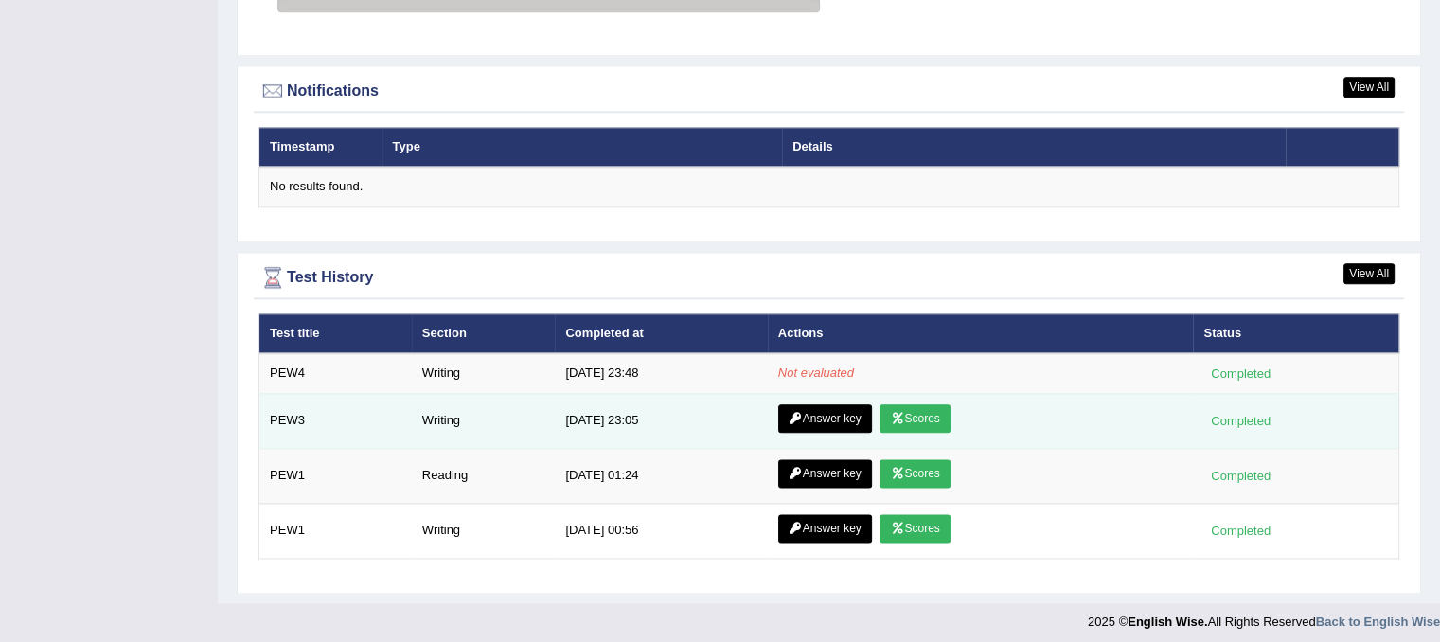
click at [805, 414] on link "Answer key" at bounding box center [825, 418] width 94 height 28
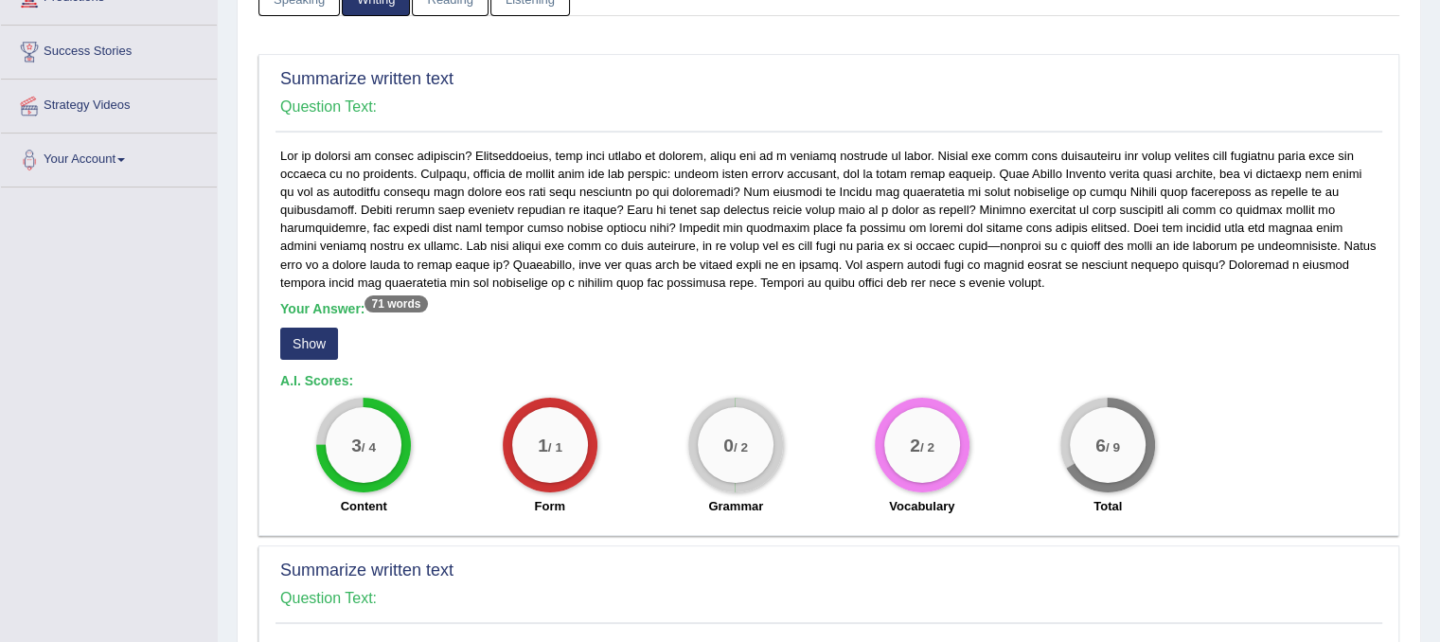
scroll to position [379, 0]
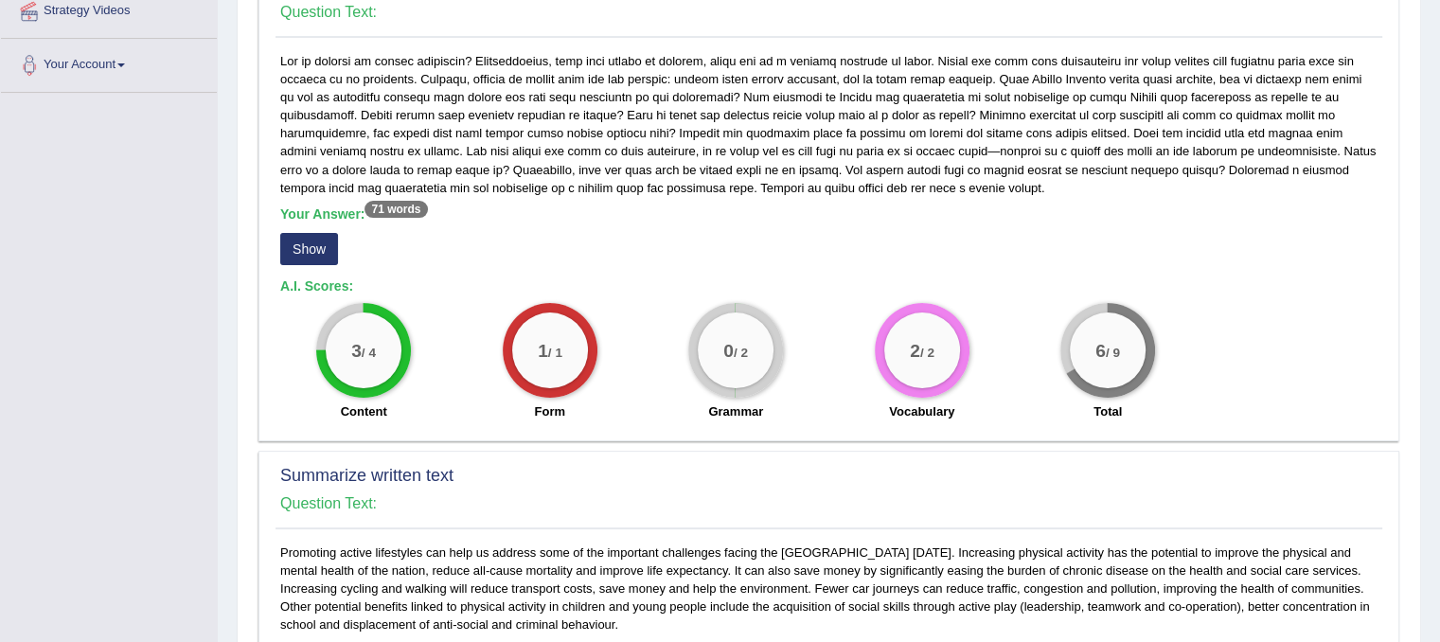
click at [310, 249] on button "Show" at bounding box center [309, 249] width 58 height 32
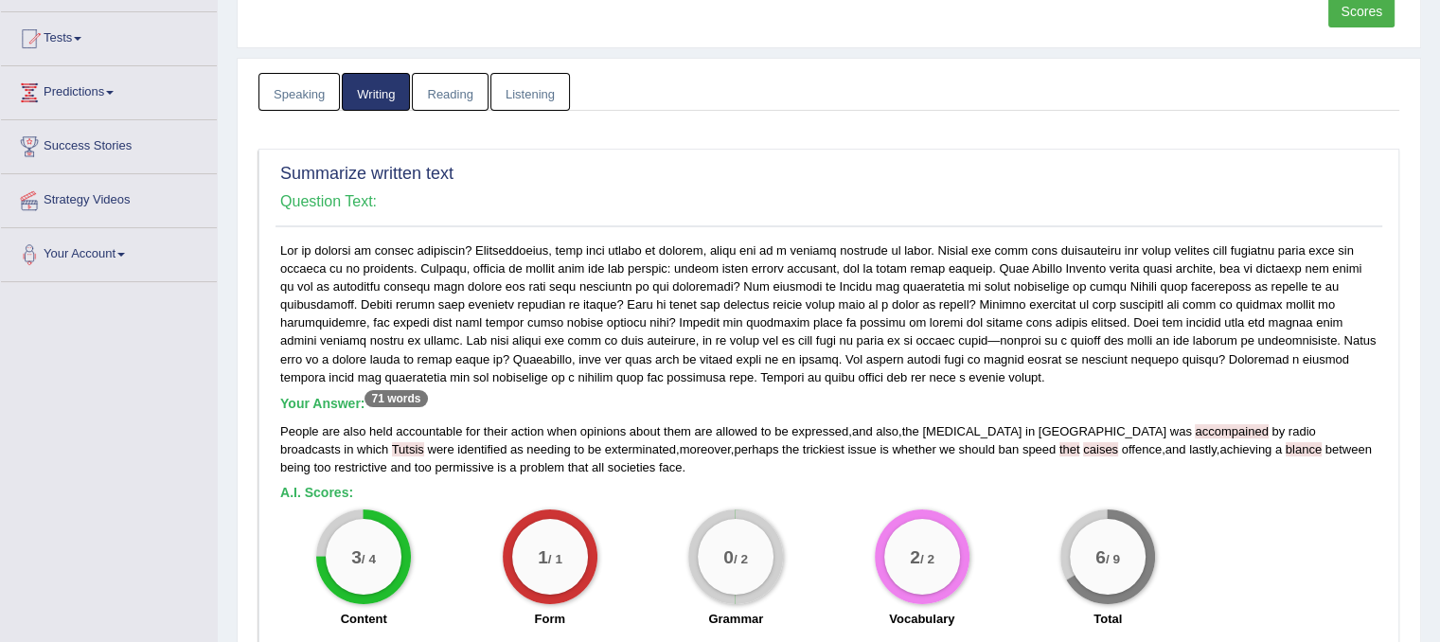
scroll to position [284, 0]
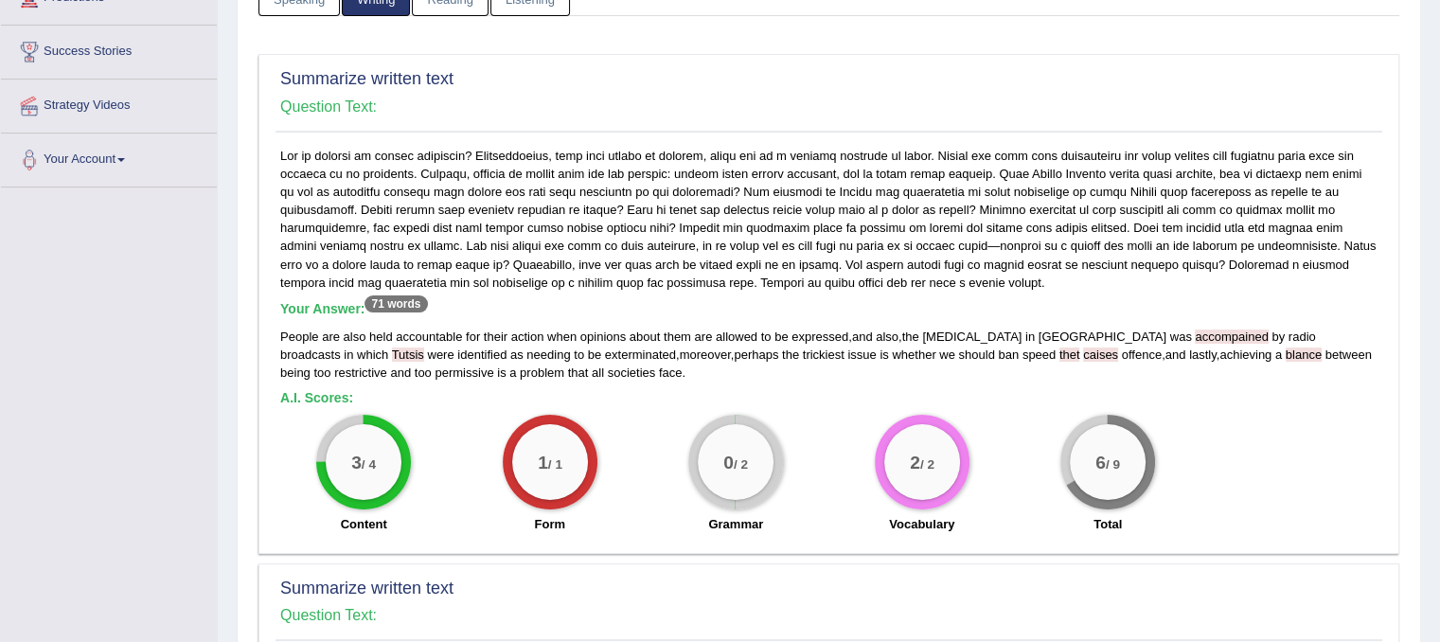
click at [1317, 345] on div "People are also held accountable for their action when opinions about them are …" at bounding box center [829, 355] width 1098 height 54
click at [424, 348] on span "Tutsis" at bounding box center [408, 355] width 32 height 14
click at [1195, 331] on span "accompained" at bounding box center [1231, 337] width 73 height 14
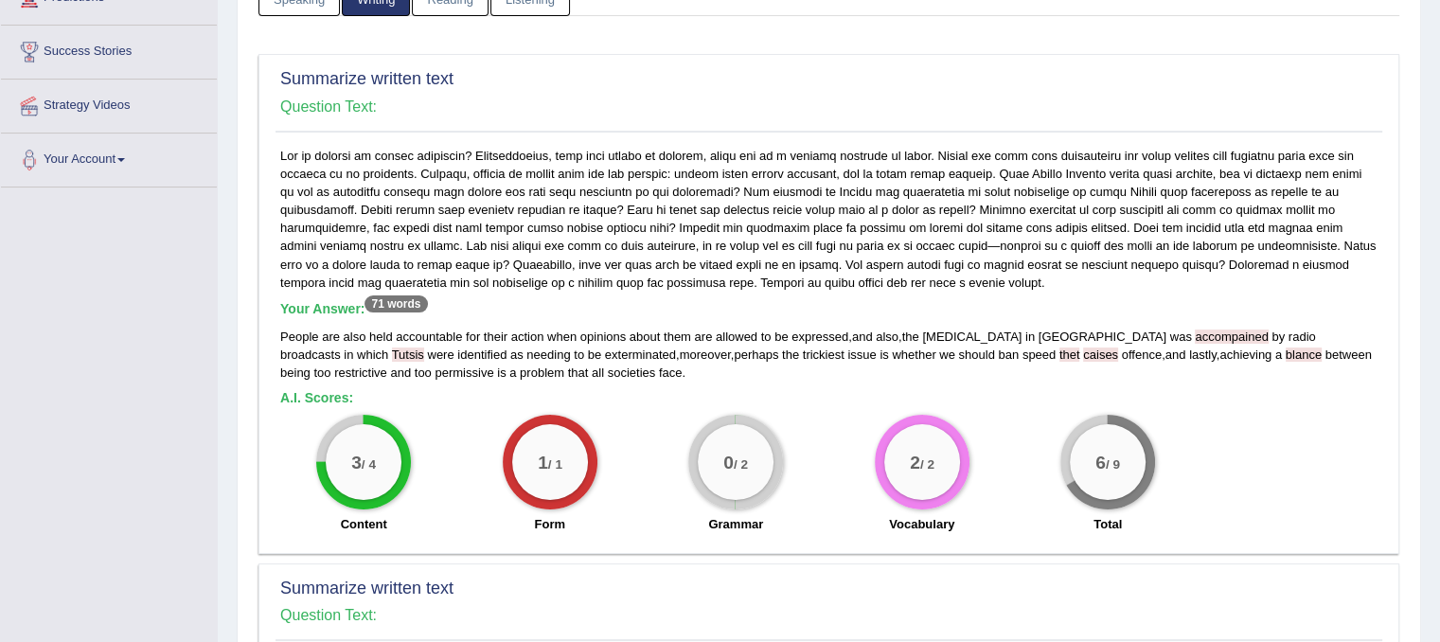
click at [1170, 403] on div "Your Answer: 71 words People are also held accountable for their action when op…" at bounding box center [829, 345] width 1107 height 397
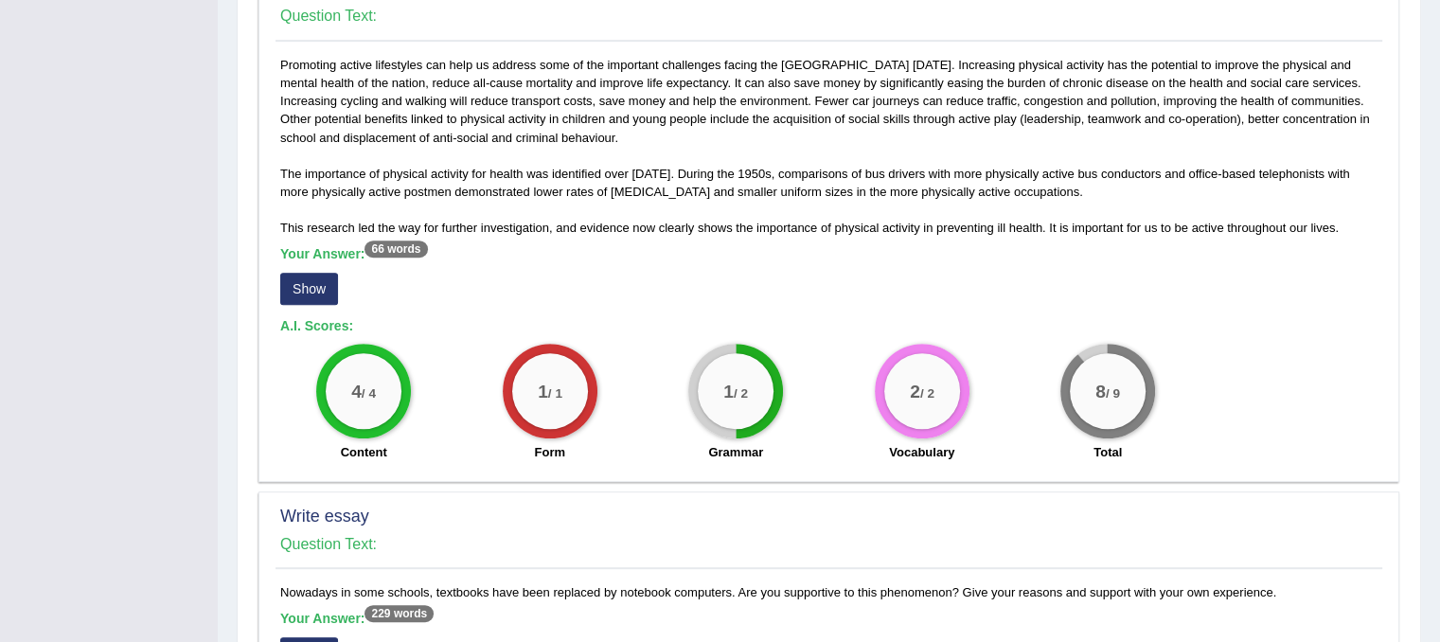
scroll to position [852, 0]
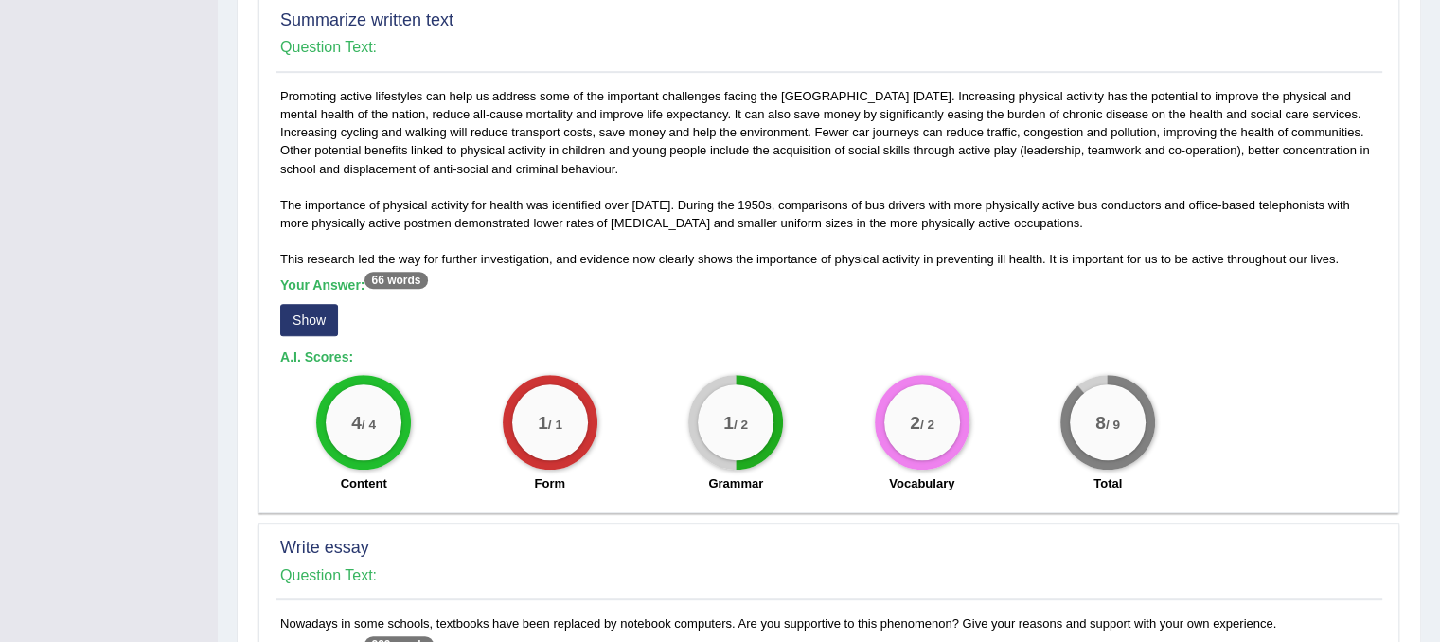
click at [303, 312] on button "Show" at bounding box center [309, 320] width 58 height 32
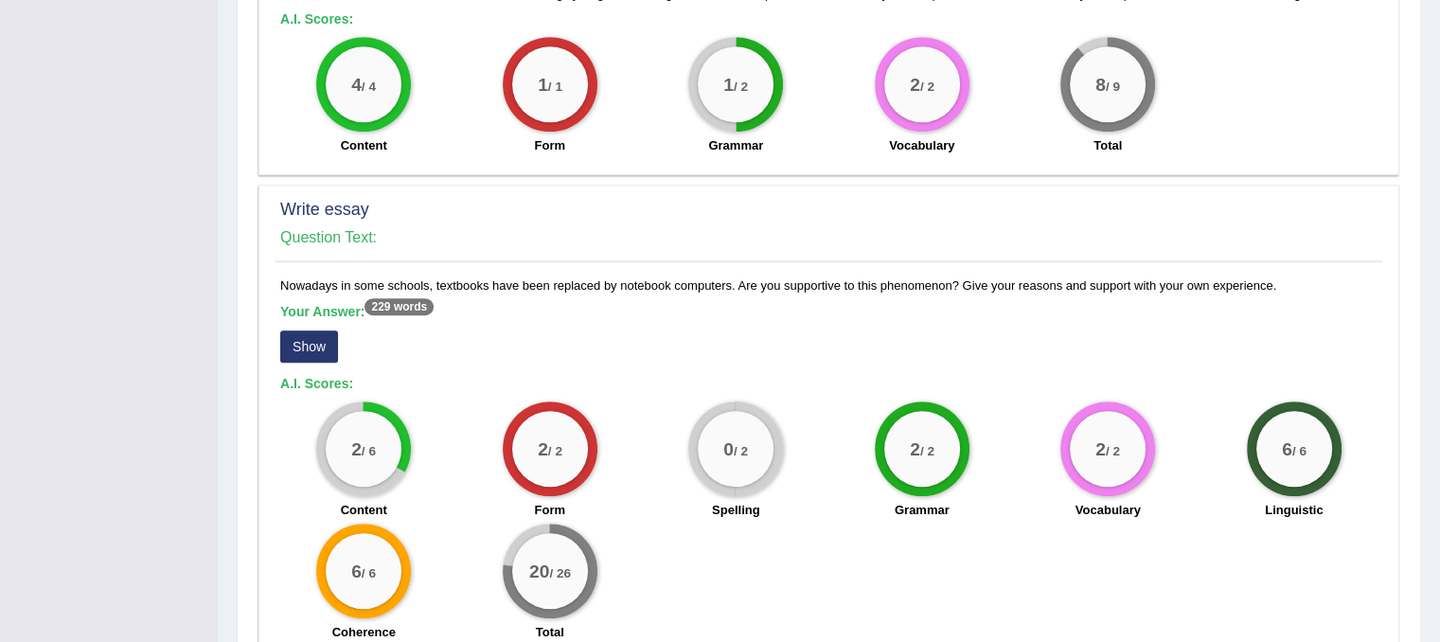
scroll to position [1218, 0]
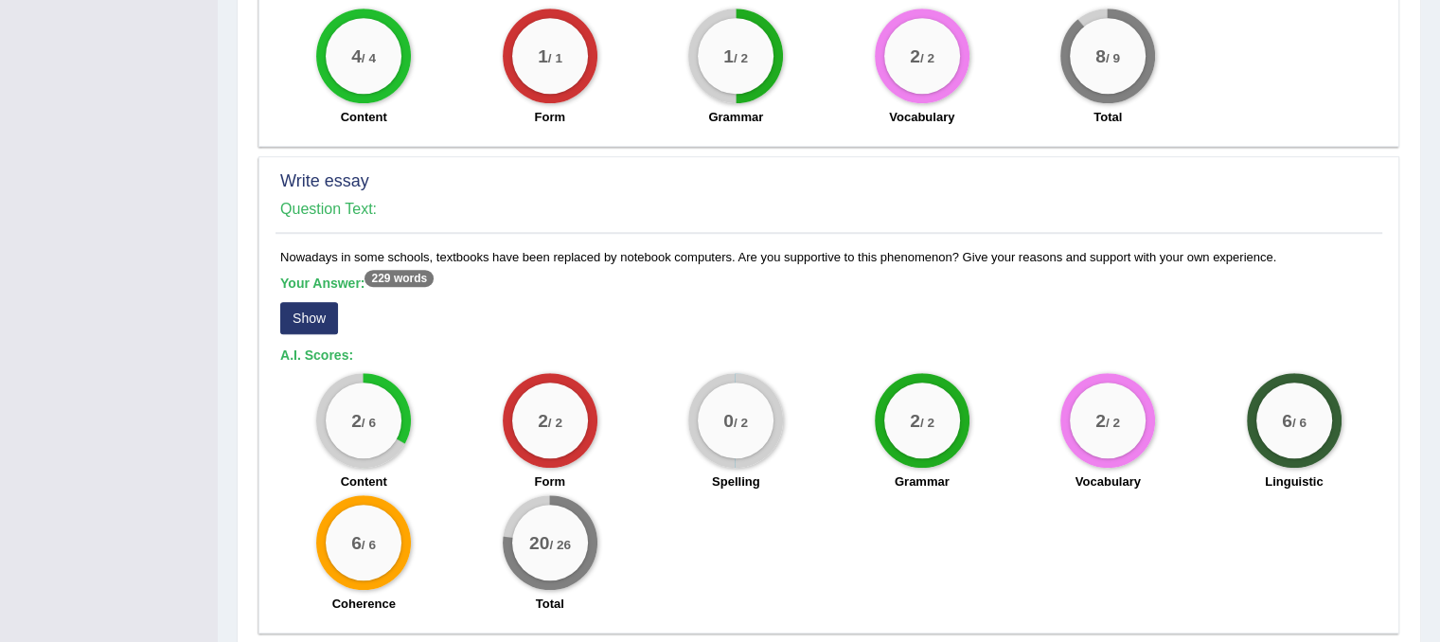
click at [303, 331] on button "Show" at bounding box center [309, 318] width 58 height 32
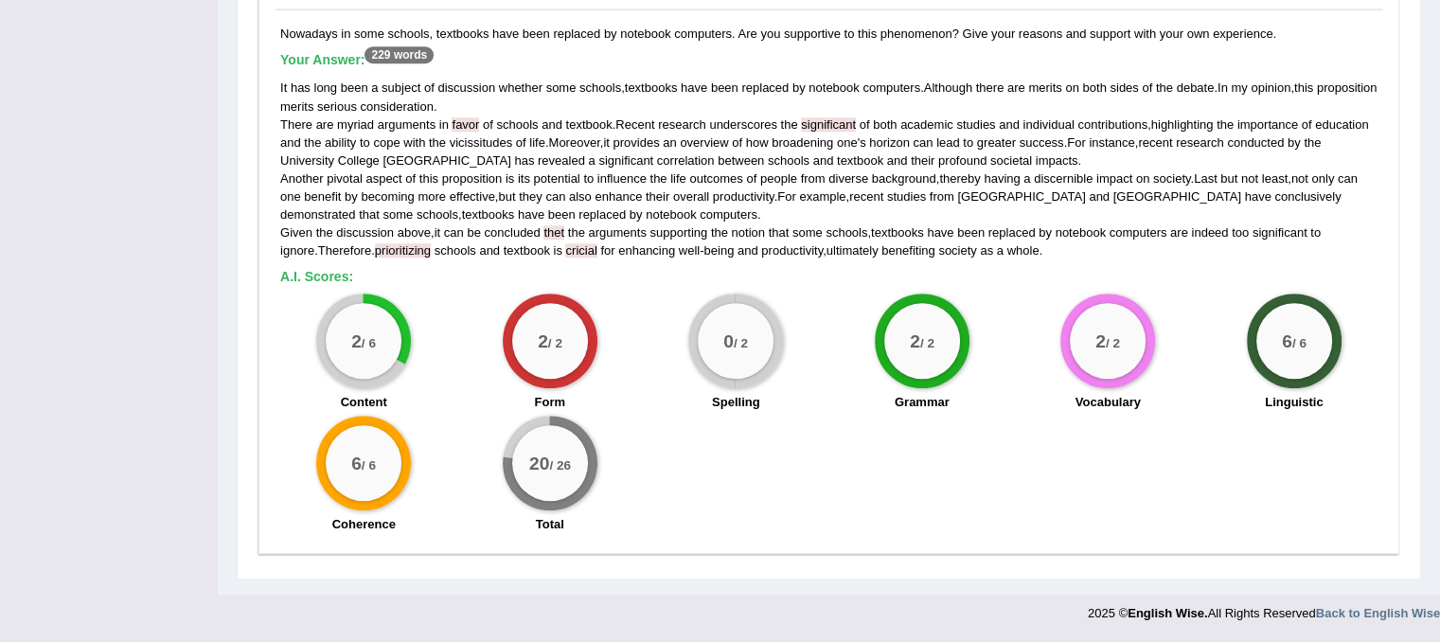
scroll to position [1457, 0]
click at [326, 277] on b "A.I. Scores:" at bounding box center [316, 276] width 73 height 15
click at [385, 249] on span "prioritizing" at bounding box center [403, 250] width 56 height 14
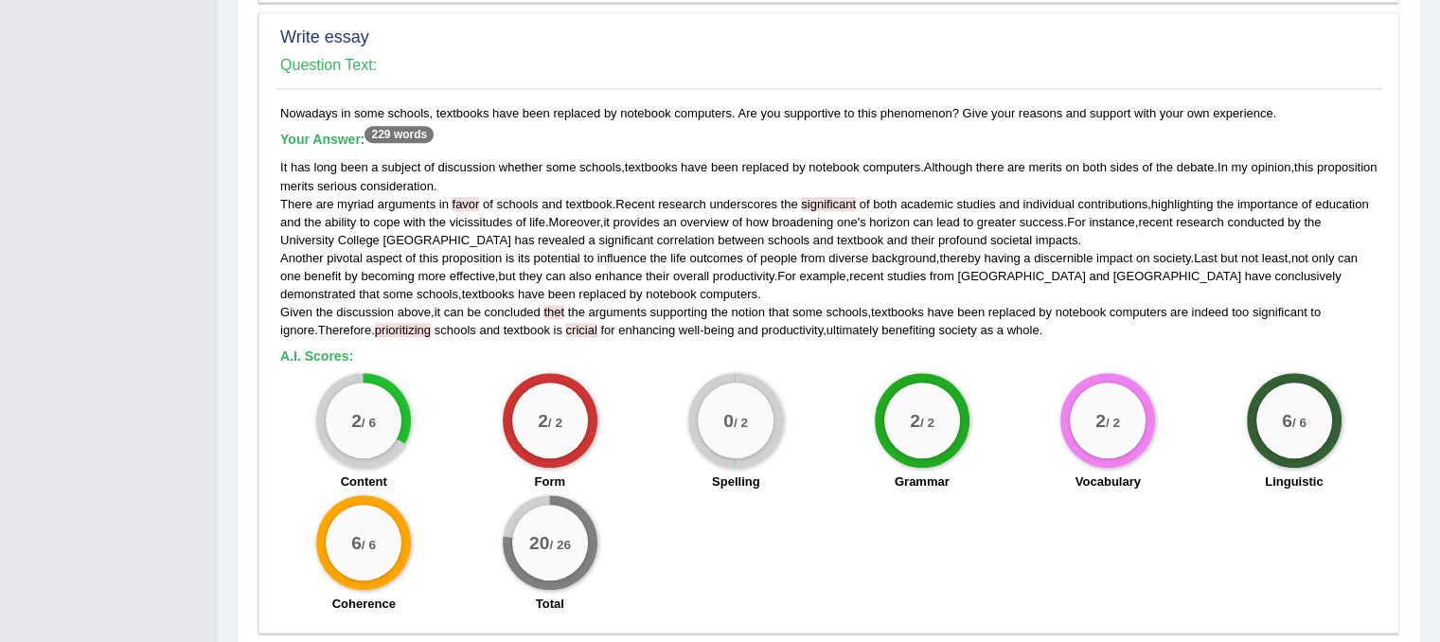
click at [466, 211] on span "favor" at bounding box center [465, 204] width 27 height 14
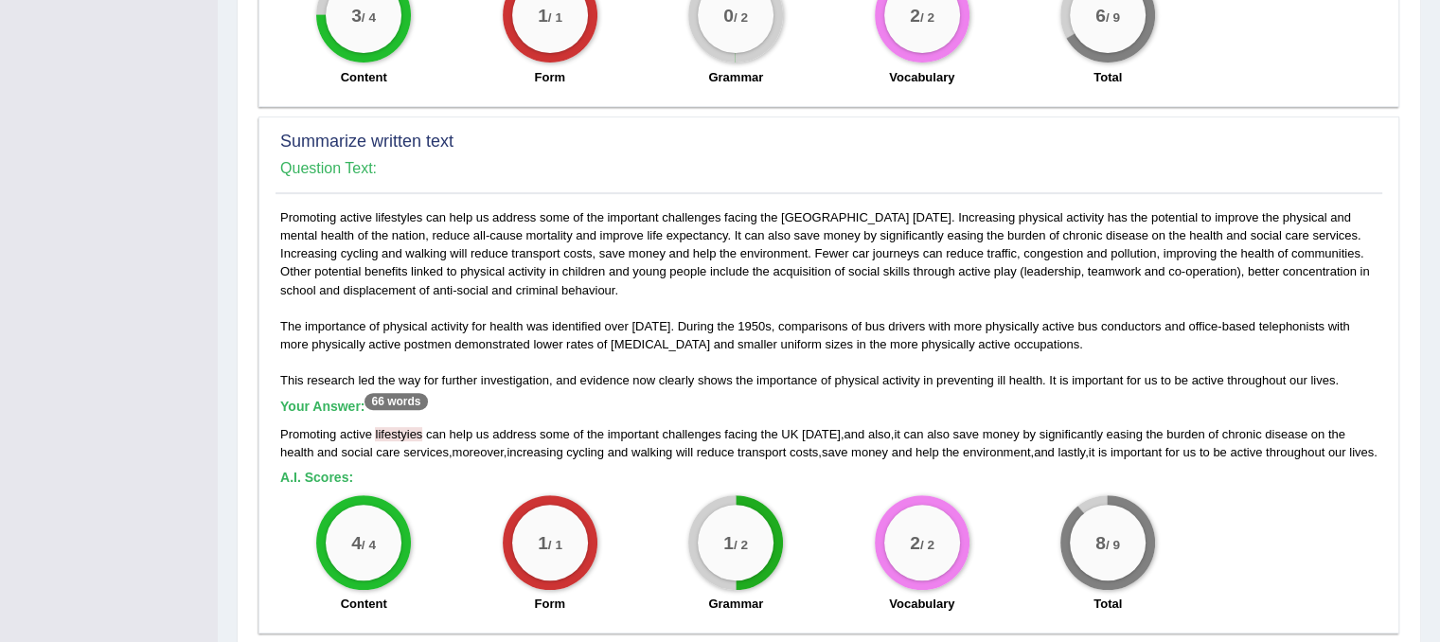
scroll to position [225, 0]
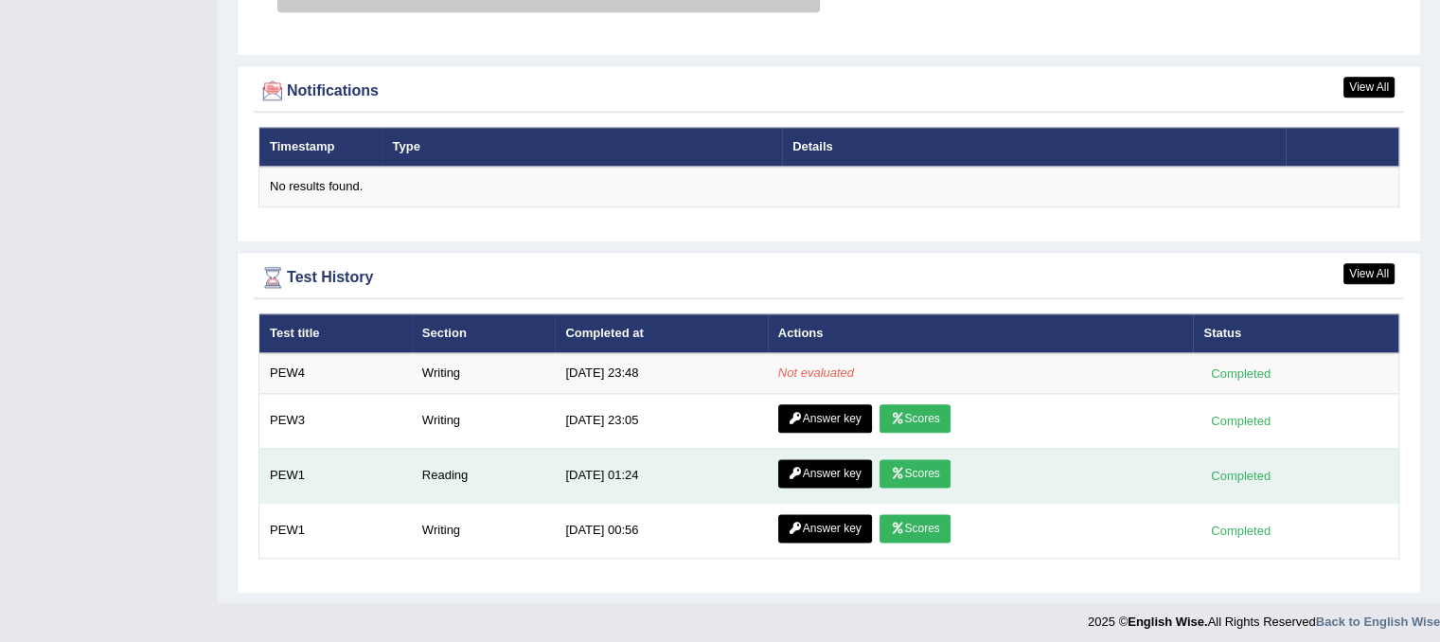
click at [837, 465] on link "Answer key" at bounding box center [825, 473] width 94 height 28
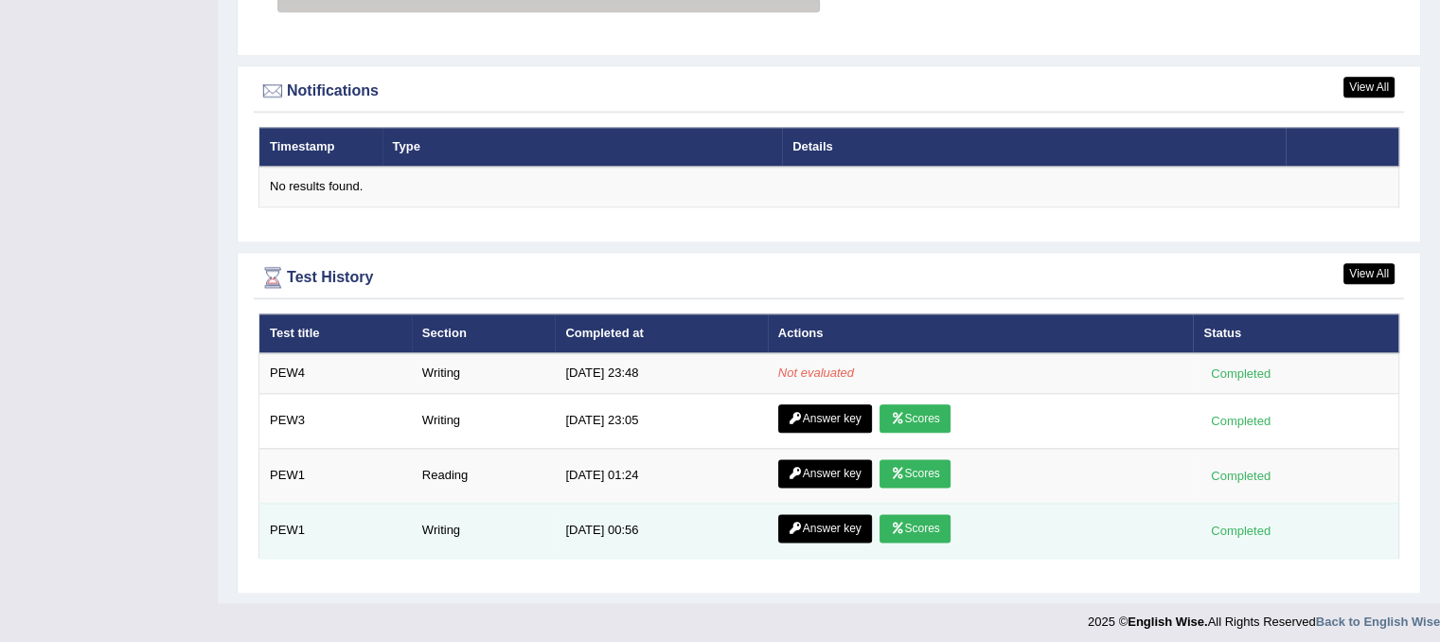
click at [827, 521] on link "Answer key" at bounding box center [825, 528] width 94 height 28
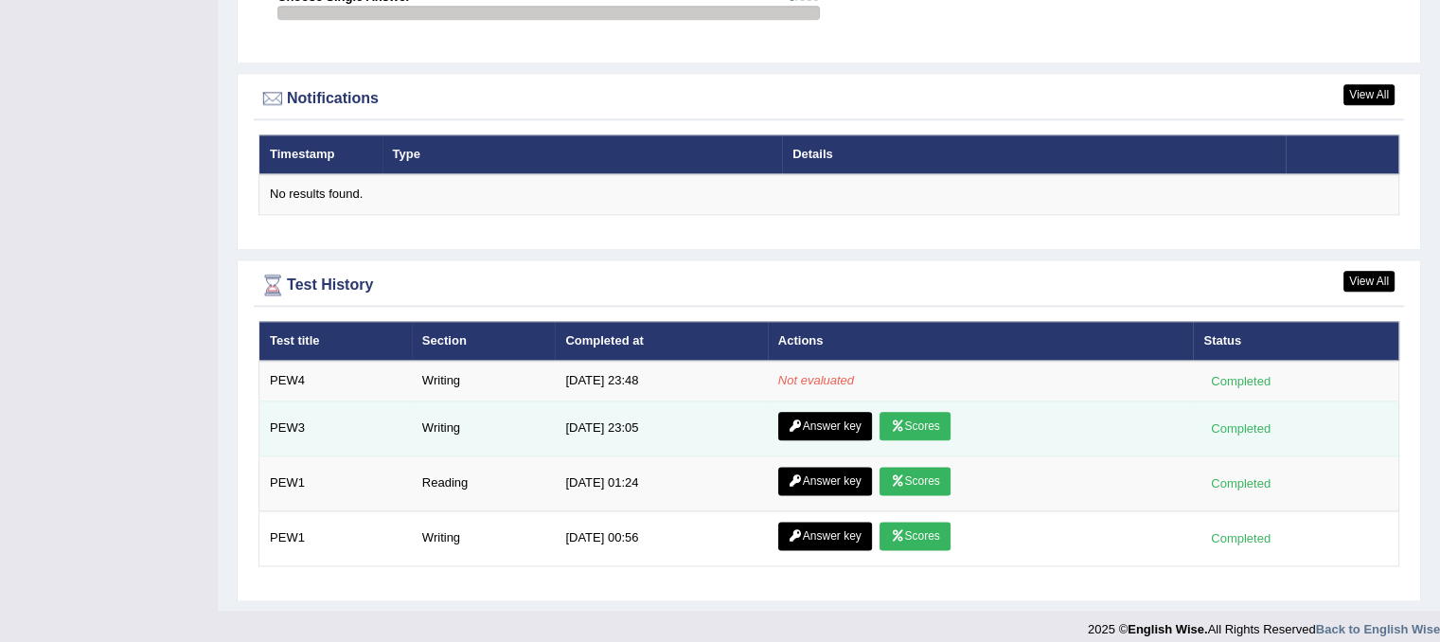
scroll to position [2253, 0]
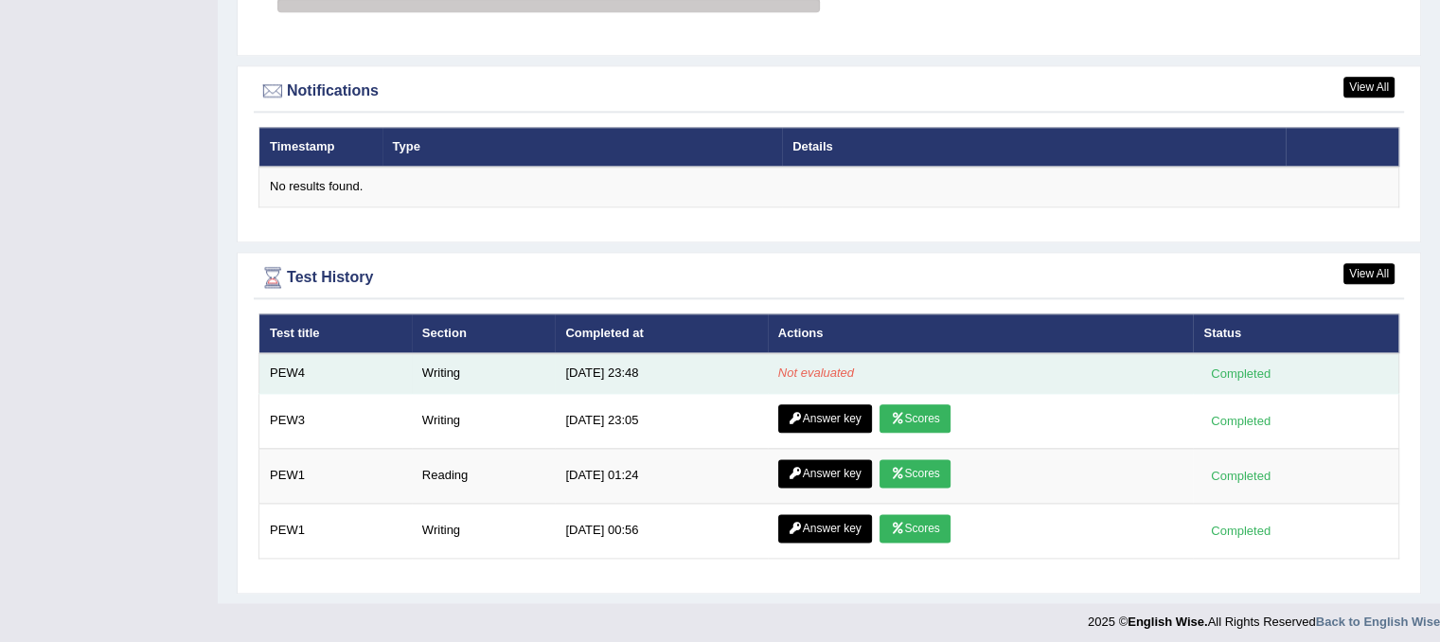
click at [833, 371] on em "Not evaluated" at bounding box center [816, 373] width 76 height 14
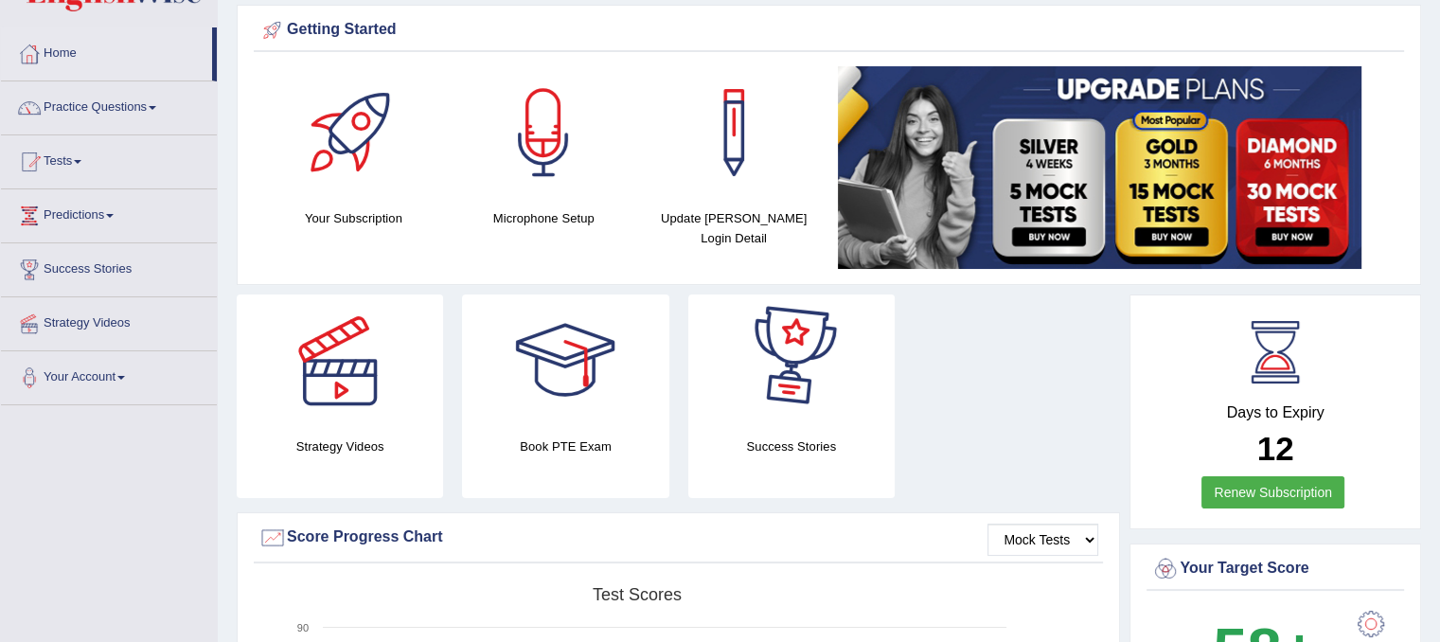
scroll to position [0, 0]
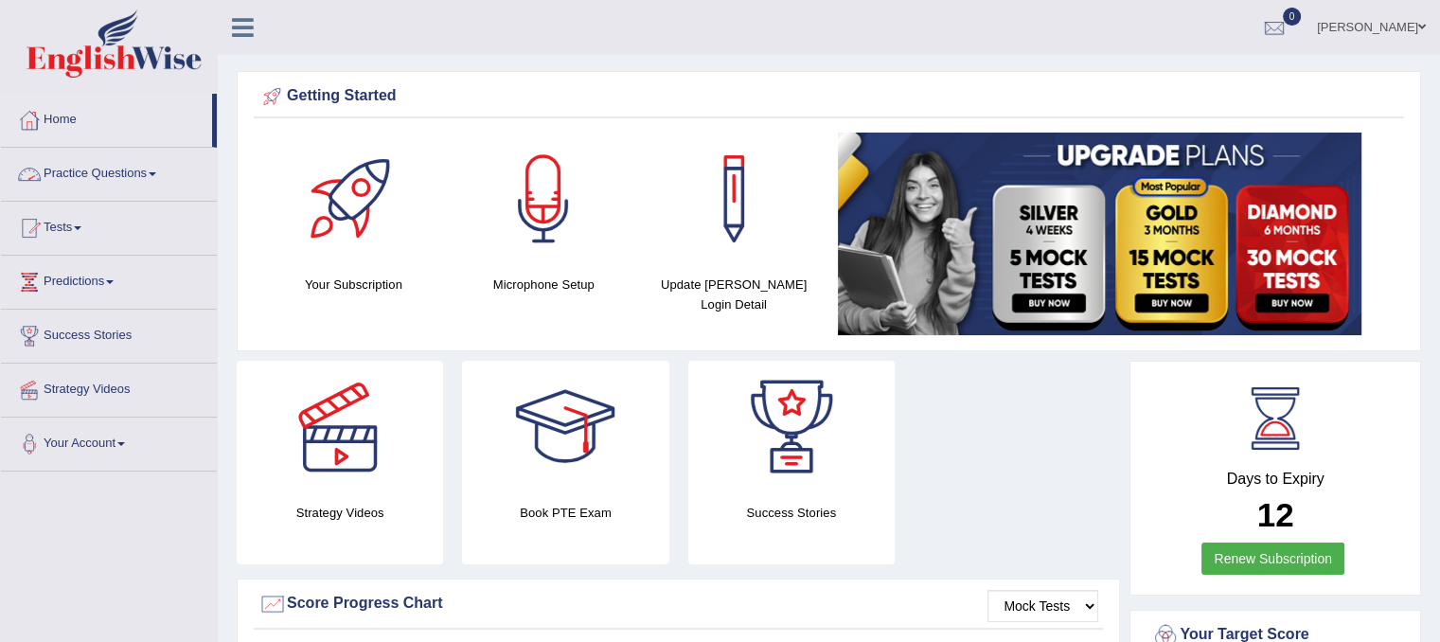
click at [116, 170] on link "Practice Questions" at bounding box center [109, 171] width 216 height 47
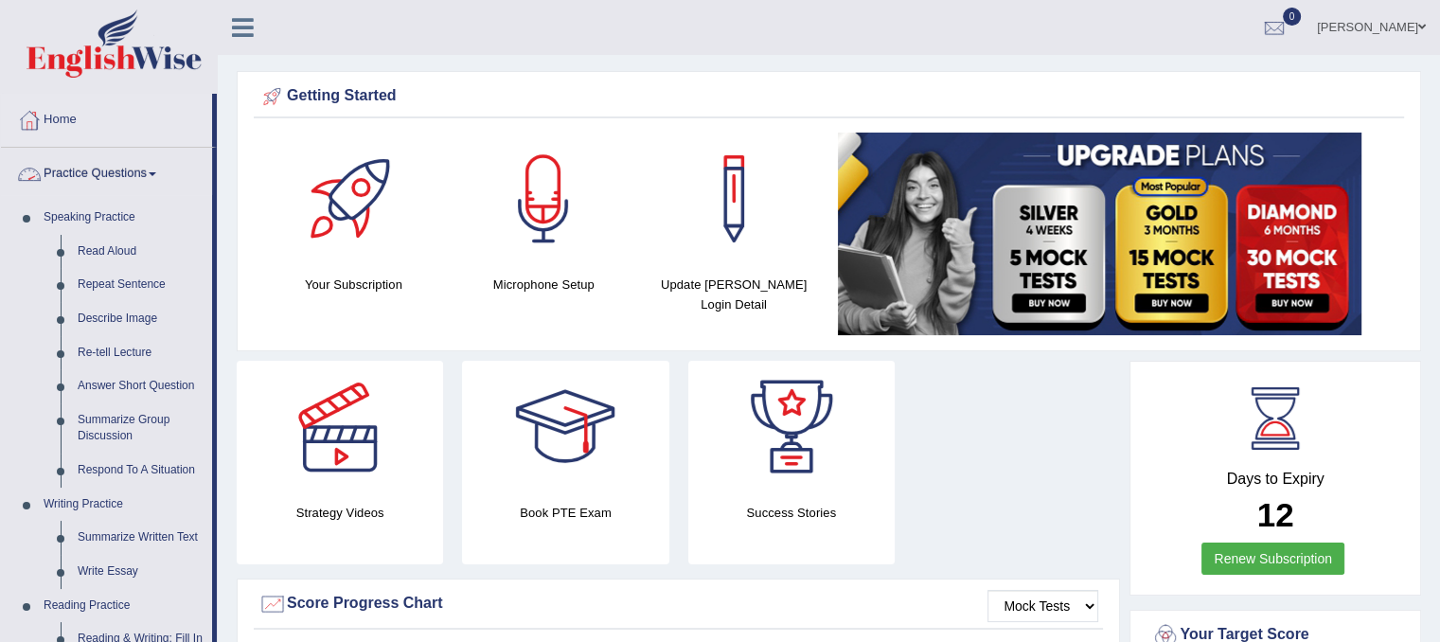
click at [152, 171] on link "Practice Questions" at bounding box center [106, 171] width 211 height 47
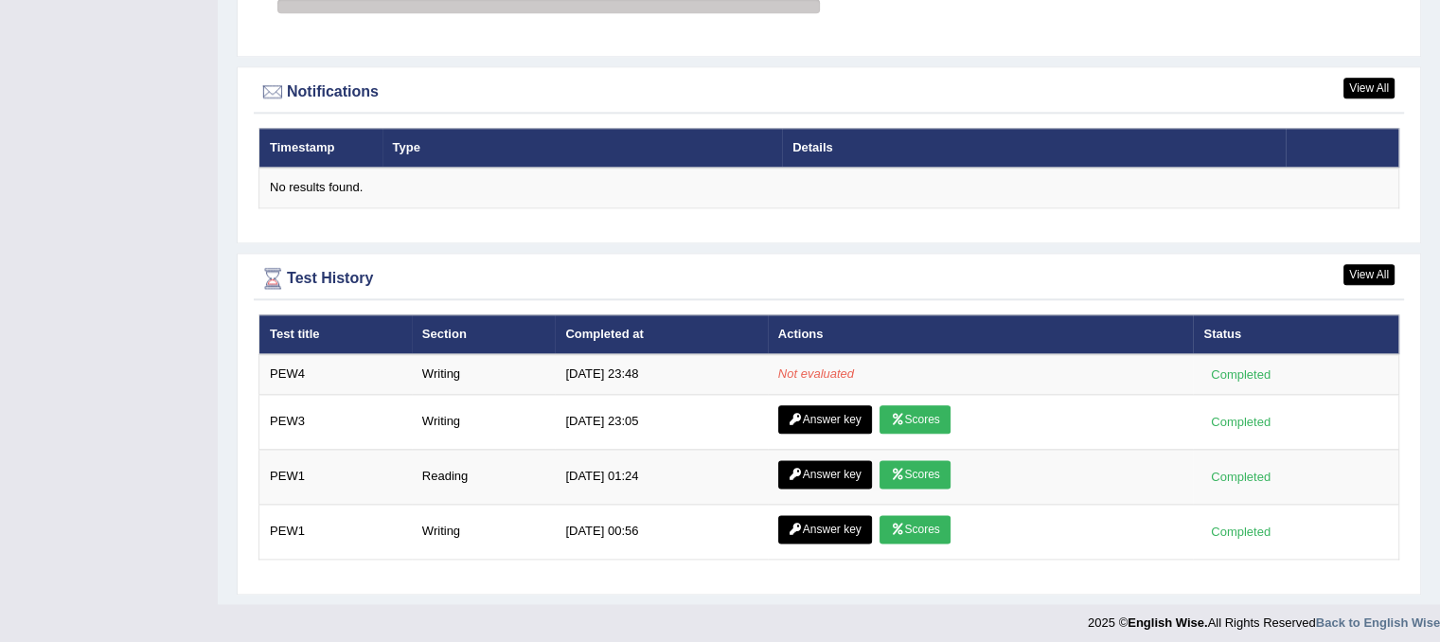
scroll to position [2253, 0]
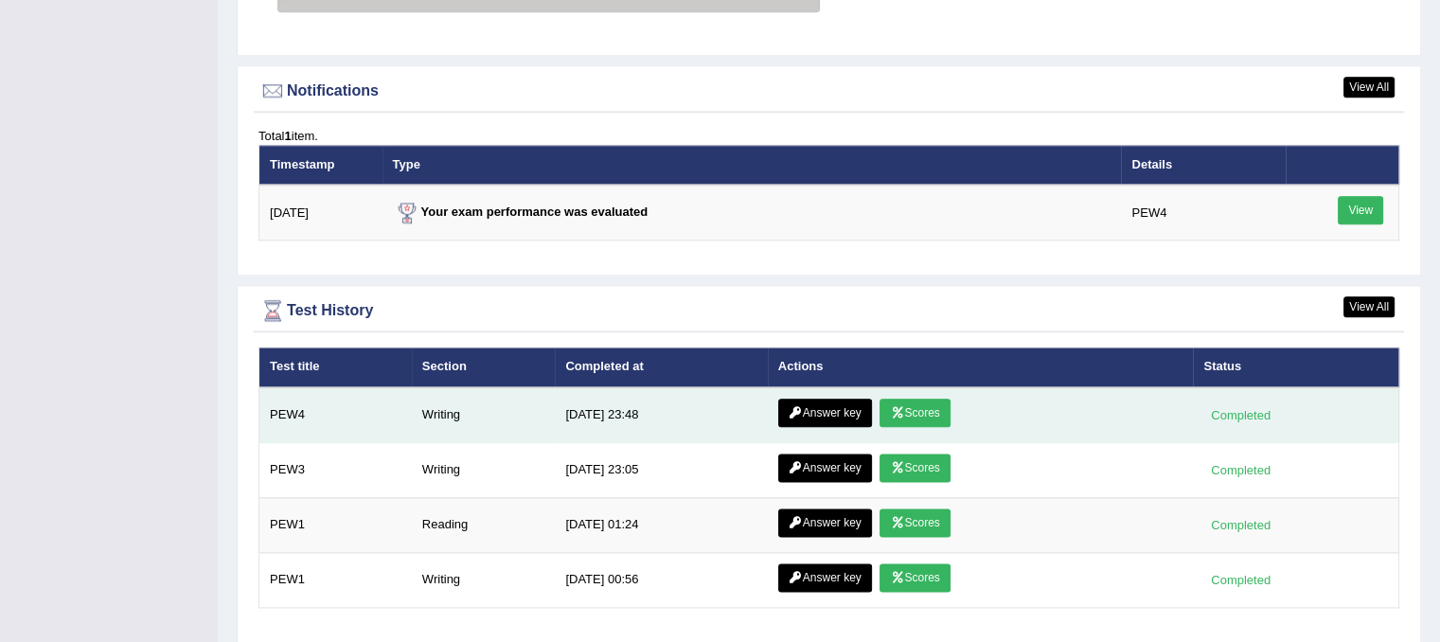
click at [811, 402] on link "Answer key" at bounding box center [825, 413] width 94 height 28
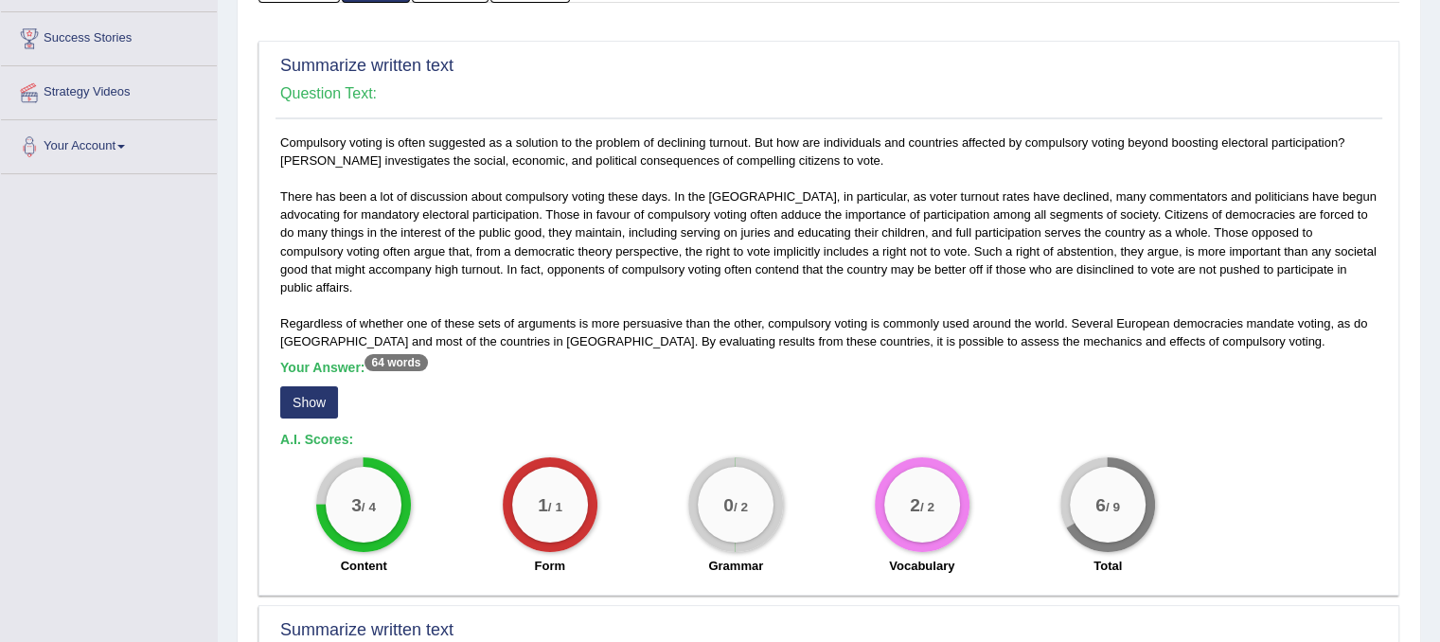
scroll to position [284, 0]
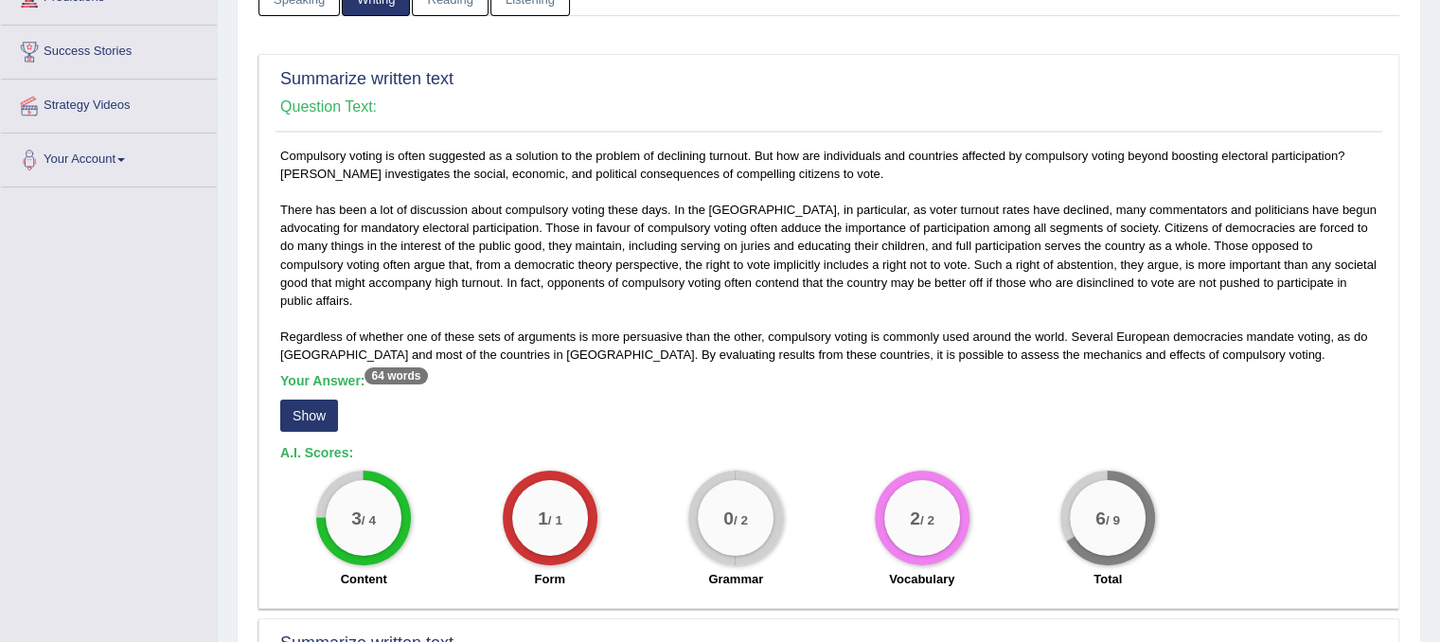
click at [309, 408] on button "Show" at bounding box center [309, 416] width 58 height 32
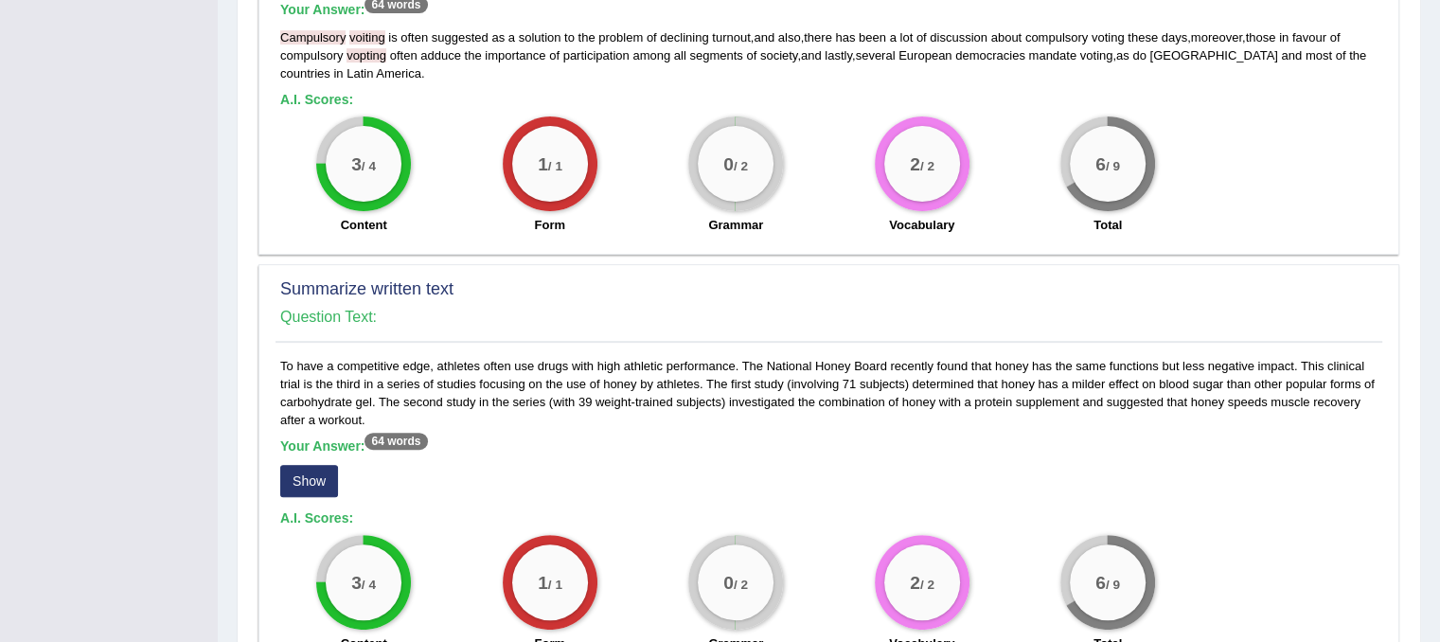
scroll to position [758, 0]
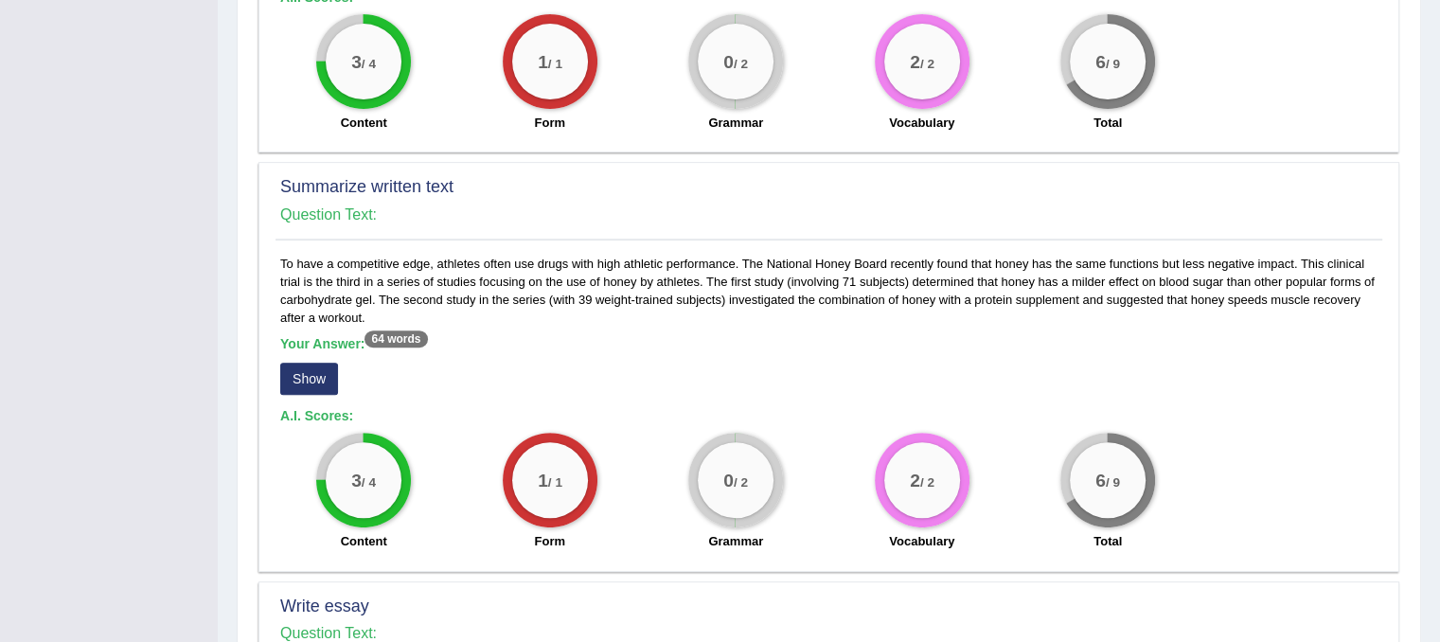
click at [314, 380] on button "Show" at bounding box center [309, 379] width 58 height 32
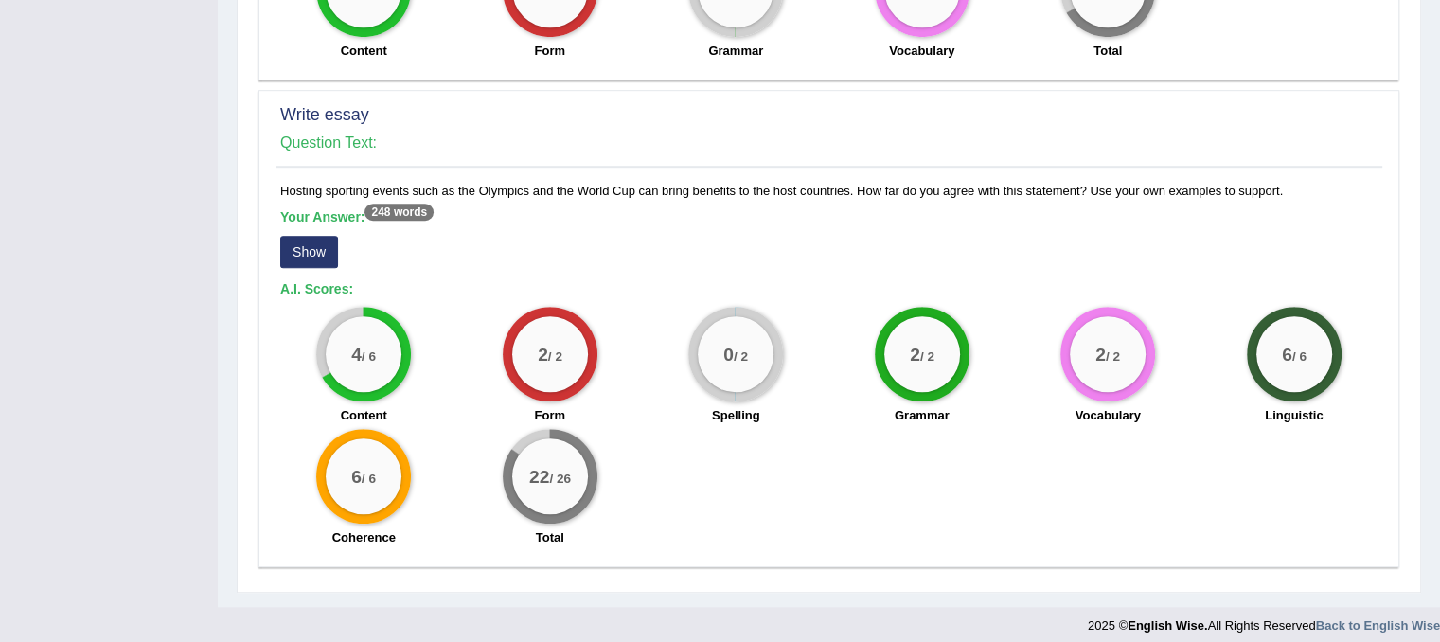
scroll to position [1258, 0]
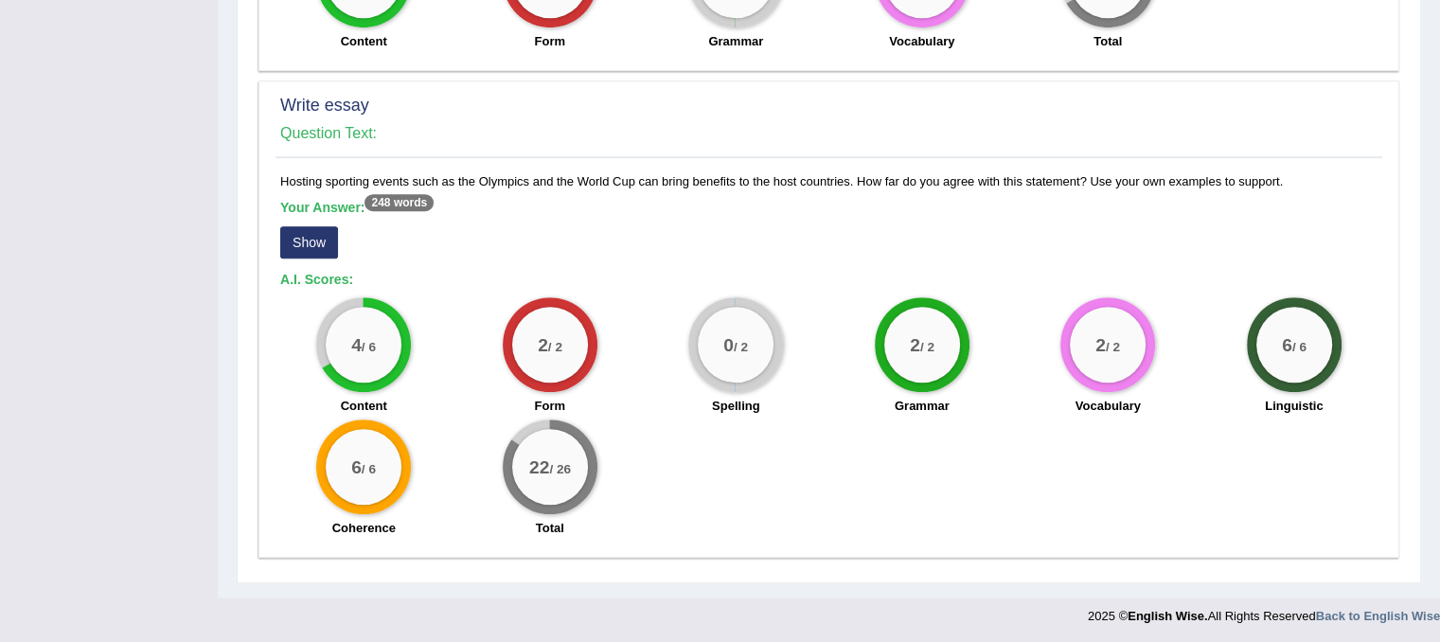
click at [307, 240] on button "Show" at bounding box center [309, 242] width 58 height 32
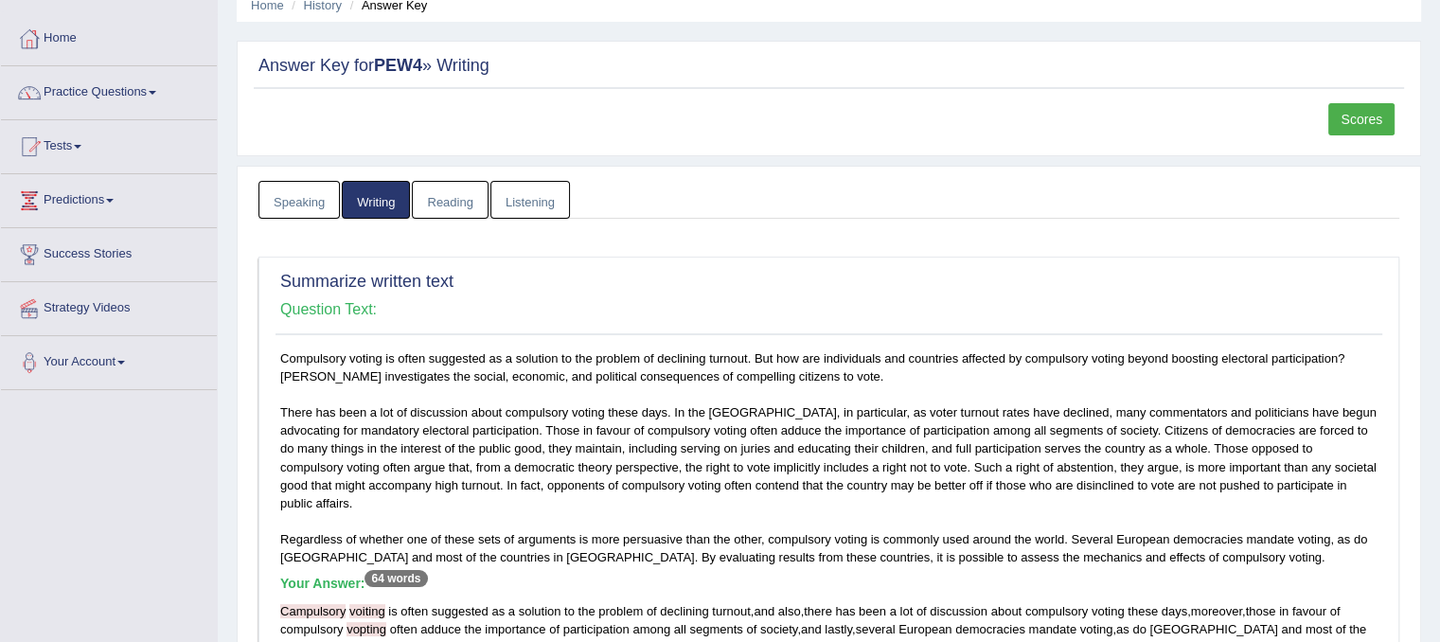
scroll to position [0, 0]
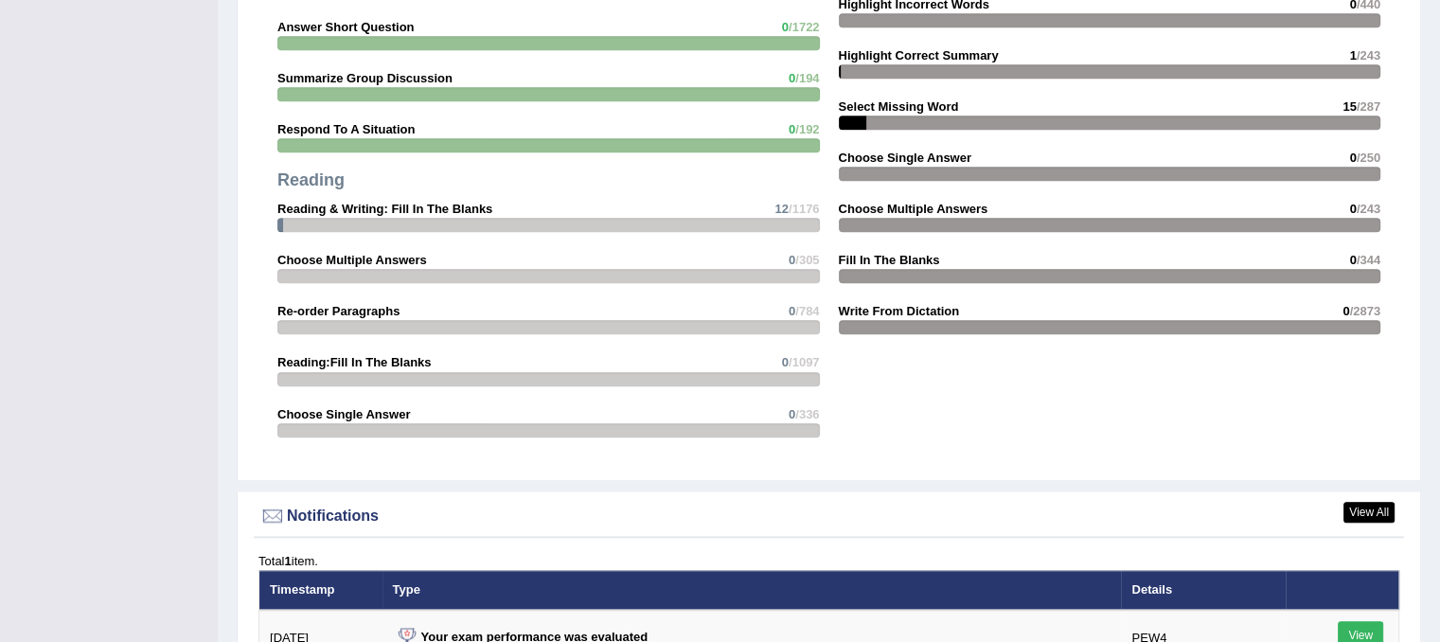
scroll to position [2301, 0]
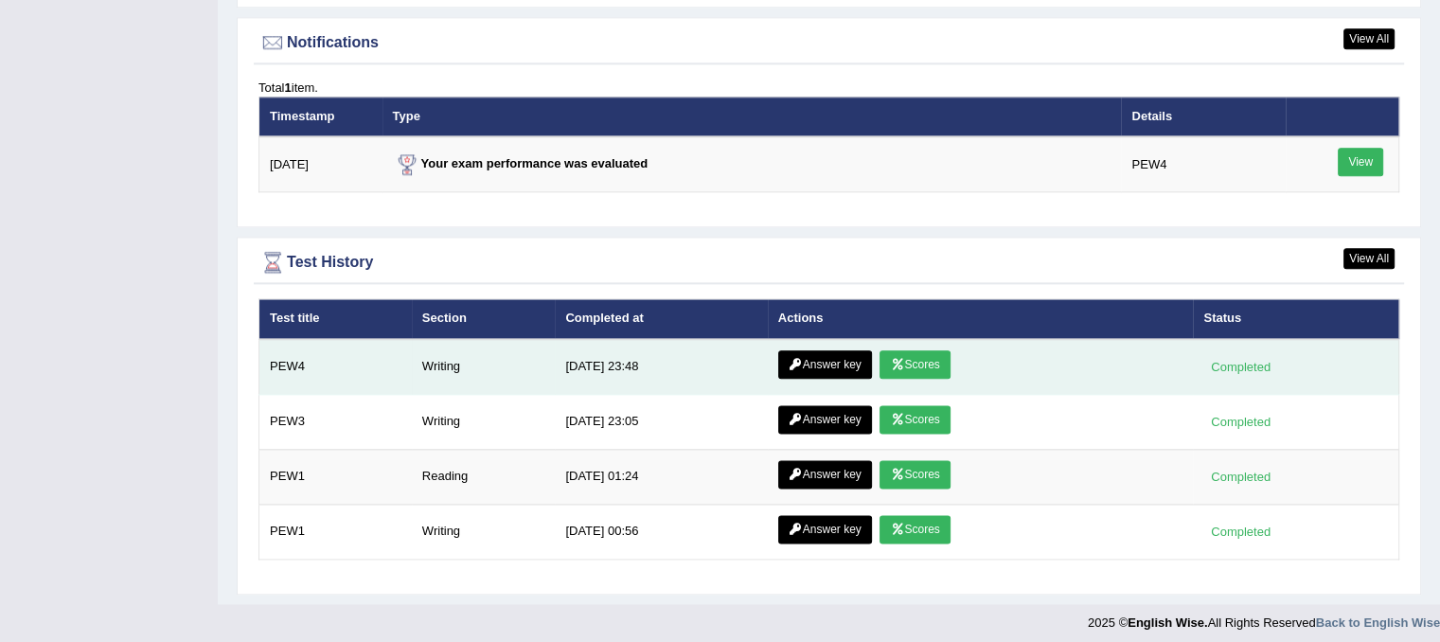
click at [938, 352] on link "Scores" at bounding box center [915, 364] width 70 height 28
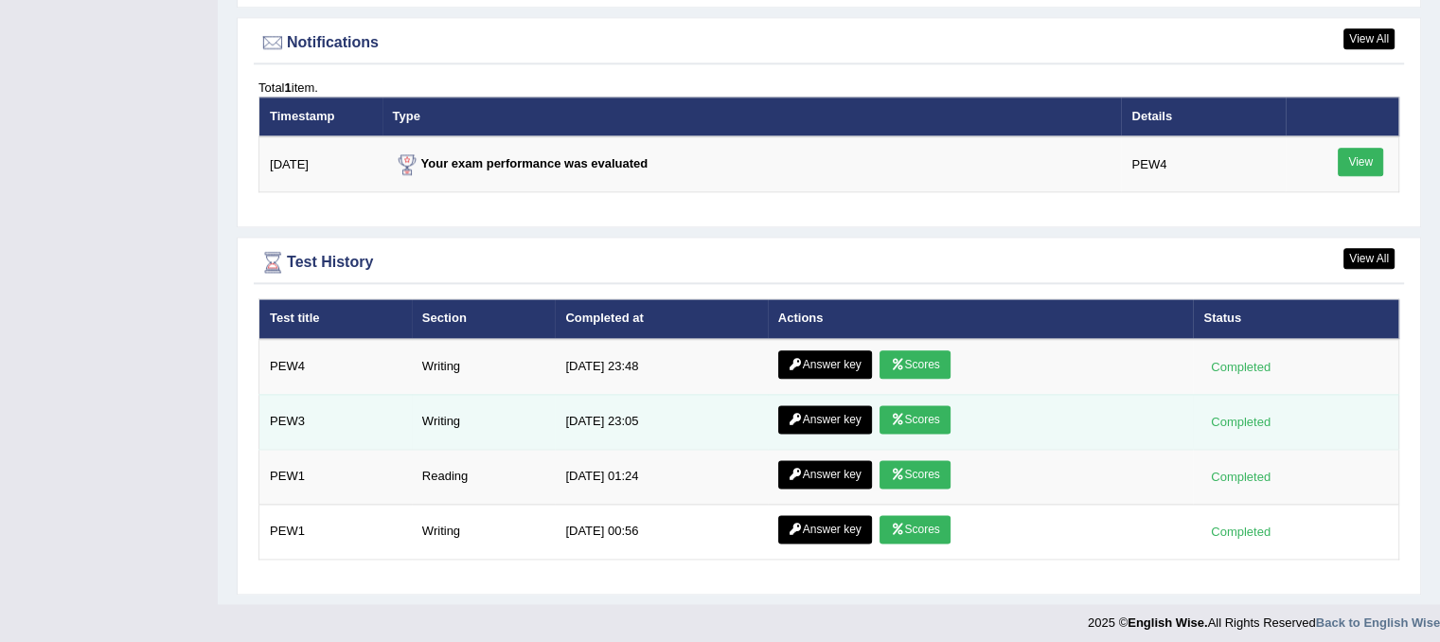
click at [911, 418] on link "Scores" at bounding box center [915, 419] width 70 height 28
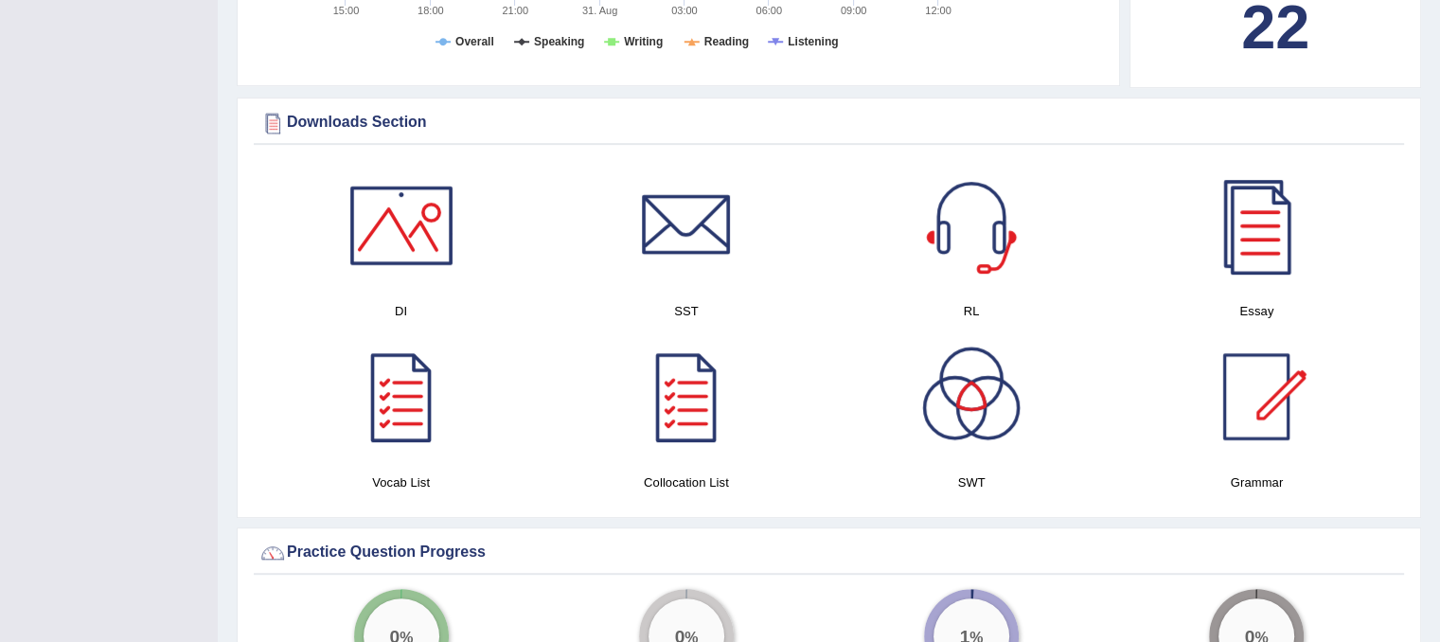
scroll to position [1042, 0]
